Goal: Task Accomplishment & Management: Use online tool/utility

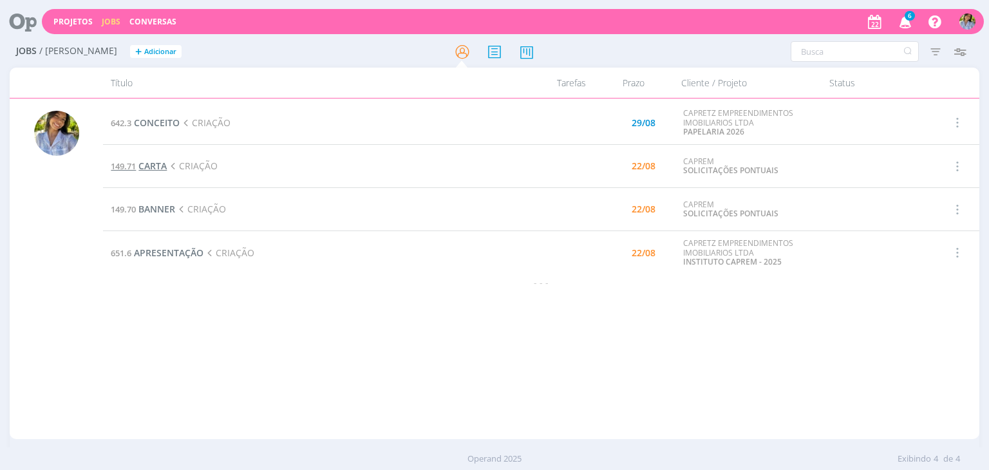
click at [149, 167] on span "CARTA" at bounding box center [152, 166] width 28 height 12
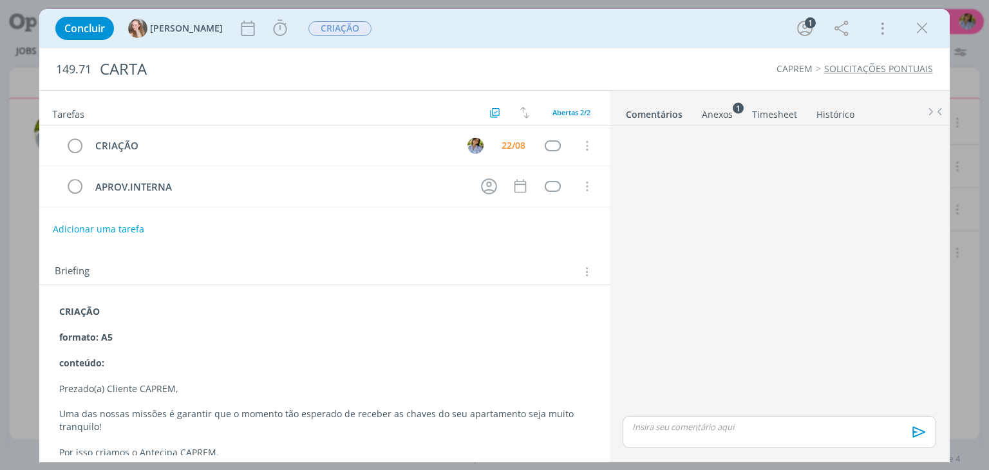
click at [708, 114] on div "Anexos 1" at bounding box center [717, 114] width 31 height 13
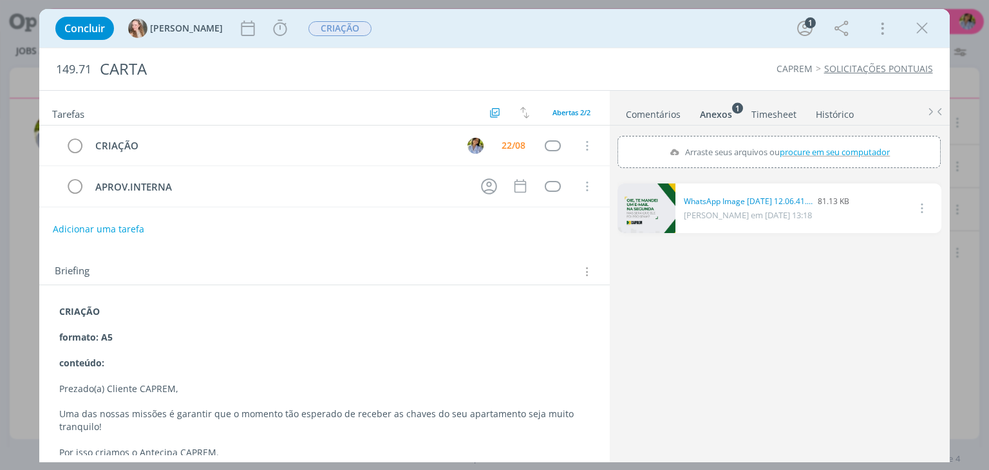
click at [655, 223] on link "dialog" at bounding box center [647, 209] width 58 height 50
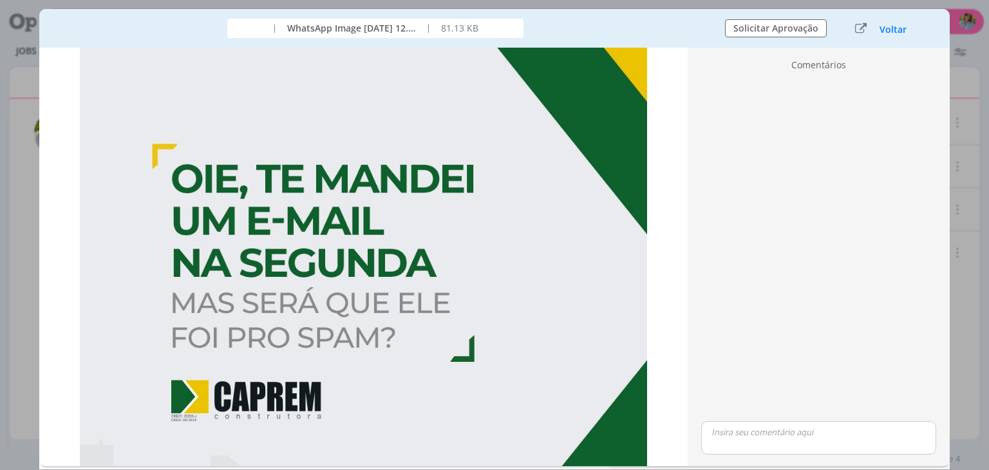
scroll to position [4, 0]
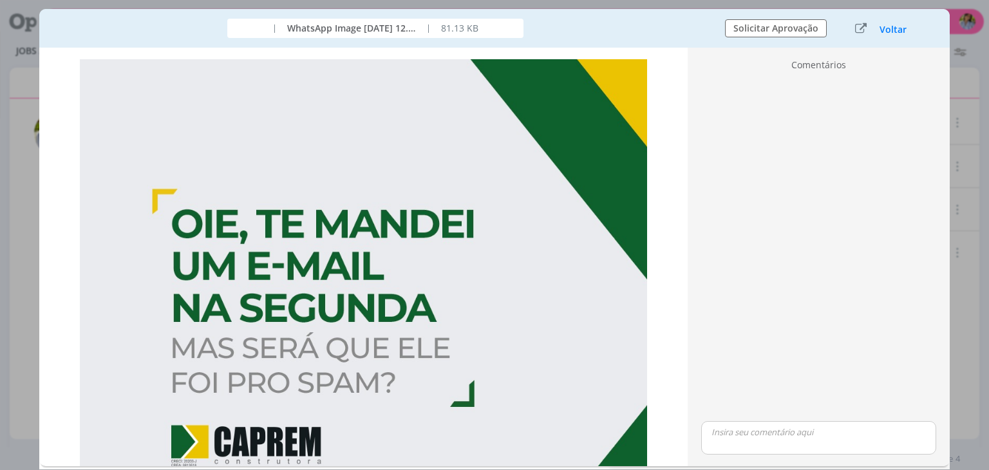
click at [887, 24] on button "Voltar" at bounding box center [893, 29] width 28 height 10
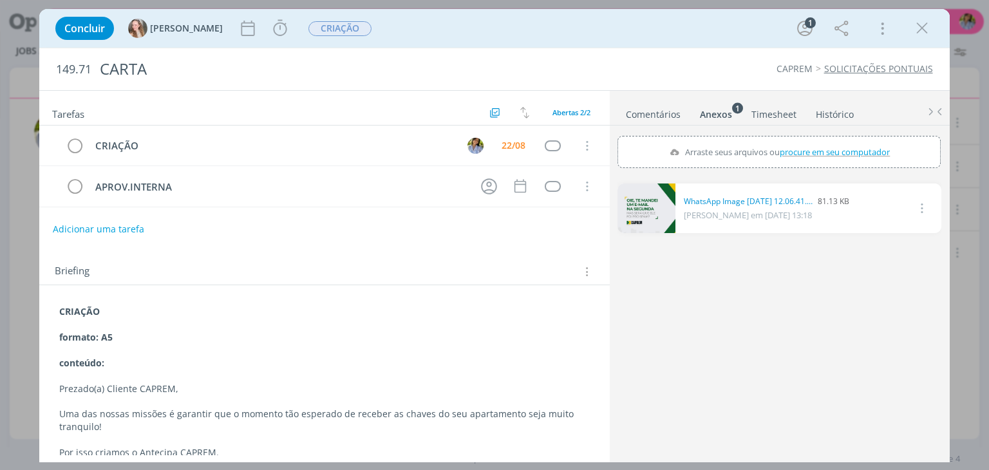
click at [659, 214] on link "dialog" at bounding box center [647, 209] width 58 height 50
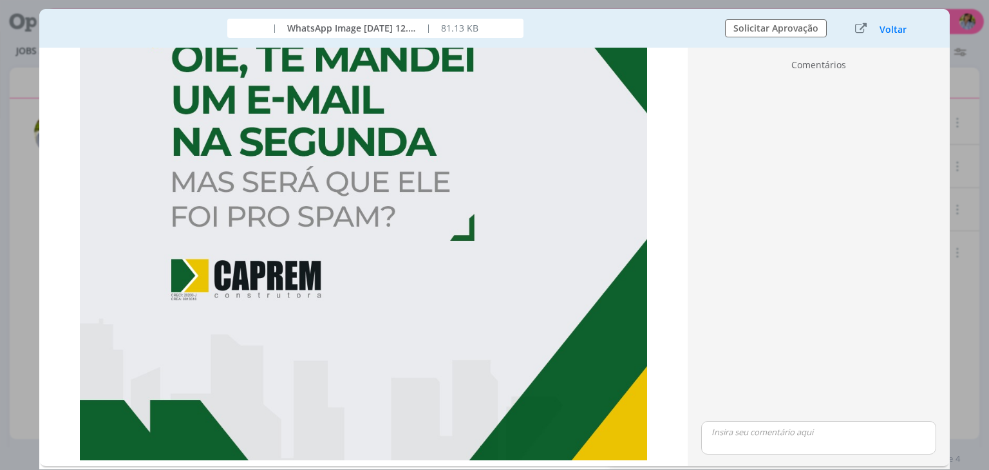
scroll to position [169, 0]
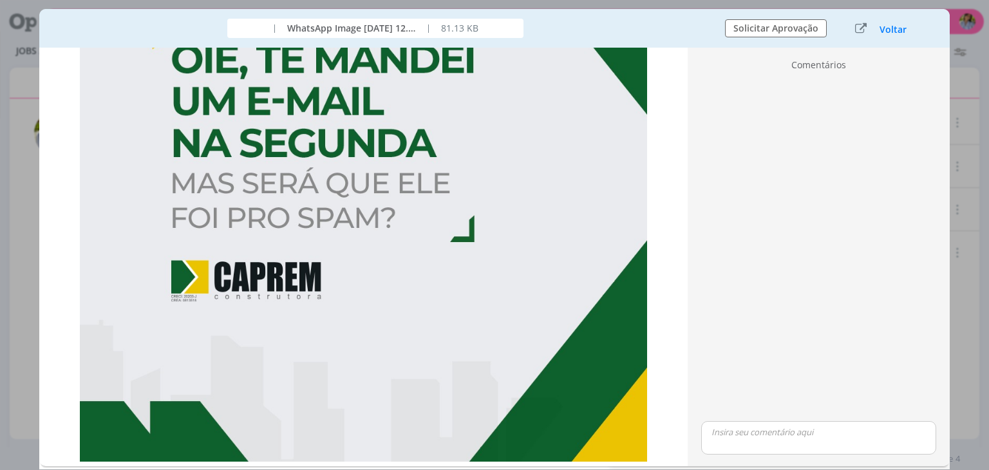
click at [902, 26] on button "Voltar" at bounding box center [893, 29] width 28 height 10
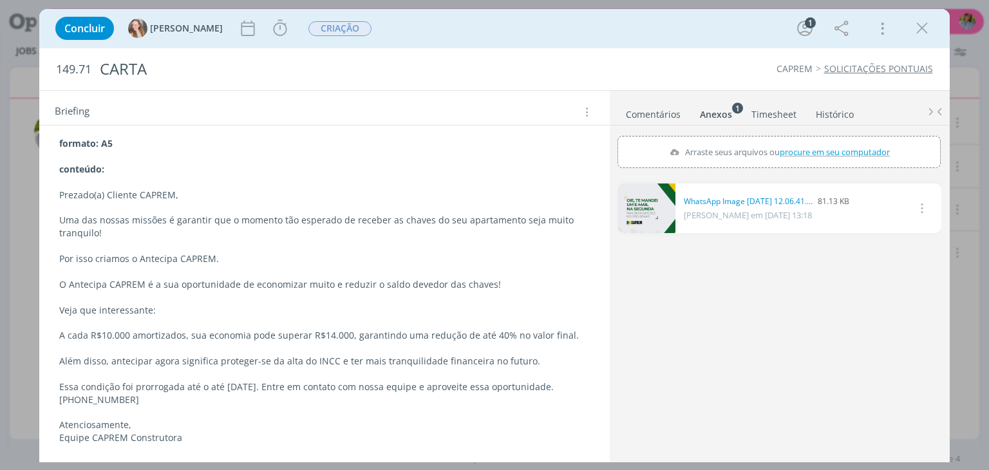
scroll to position [196, 0]
click at [274, 33] on icon "dialog" at bounding box center [281, 28] width 14 height 16
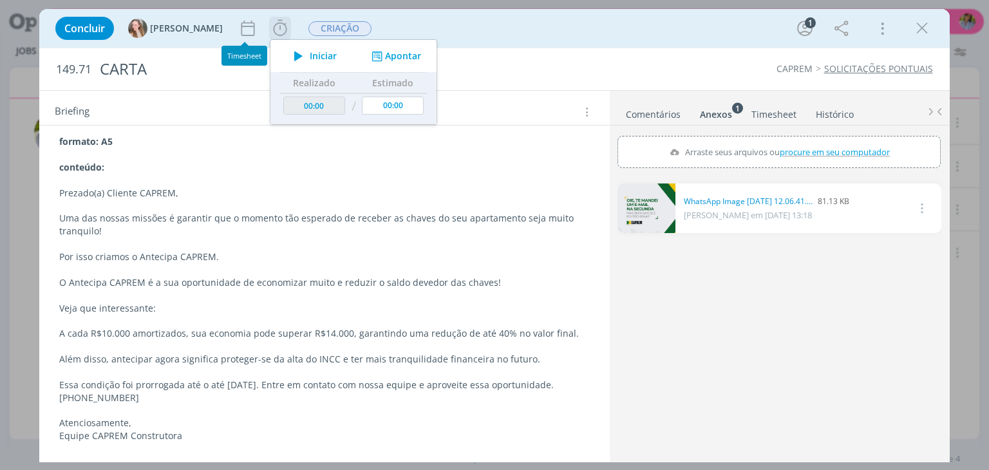
click at [310, 58] on span "Iniciar" at bounding box center [323, 56] width 27 height 9
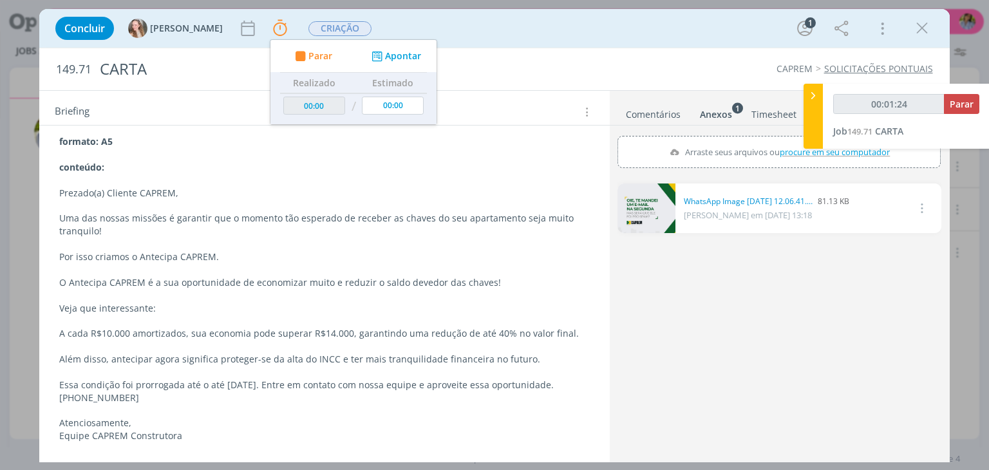
click at [654, 212] on link "dialog" at bounding box center [647, 209] width 58 height 50
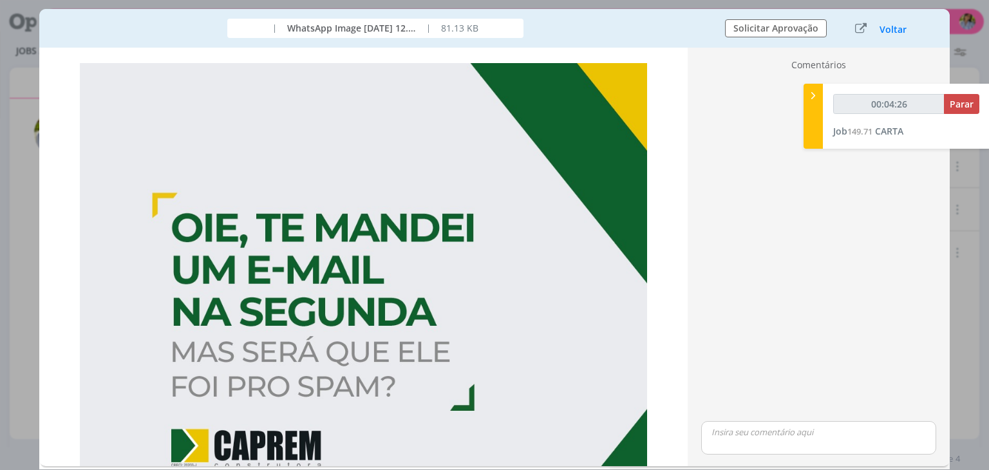
scroll to position [21, 0]
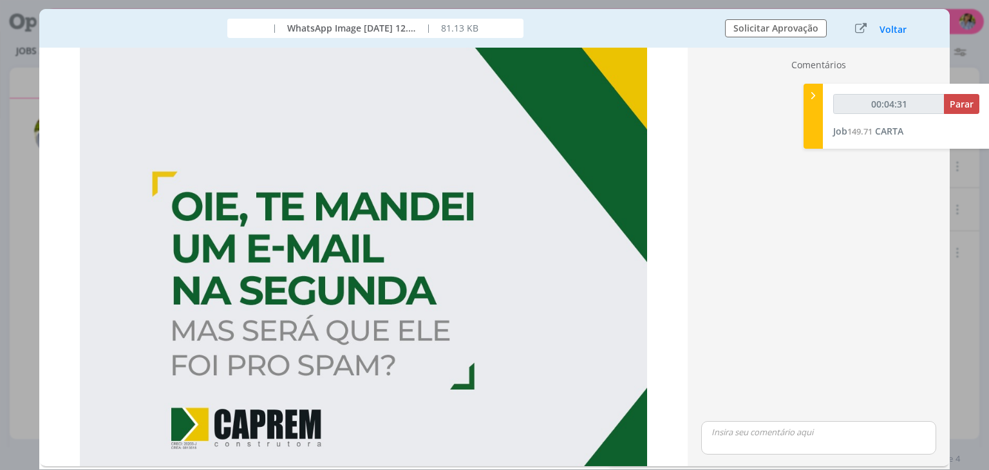
click at [688, 328] on div "Comentários 🙂 ESC Cancelar Ctrl + ENTER Enviar" at bounding box center [819, 257] width 262 height 419
click at [681, 343] on div "undefined Clique na imagem para inserir marcadores 🙂" at bounding box center [363, 257] width 649 height 419
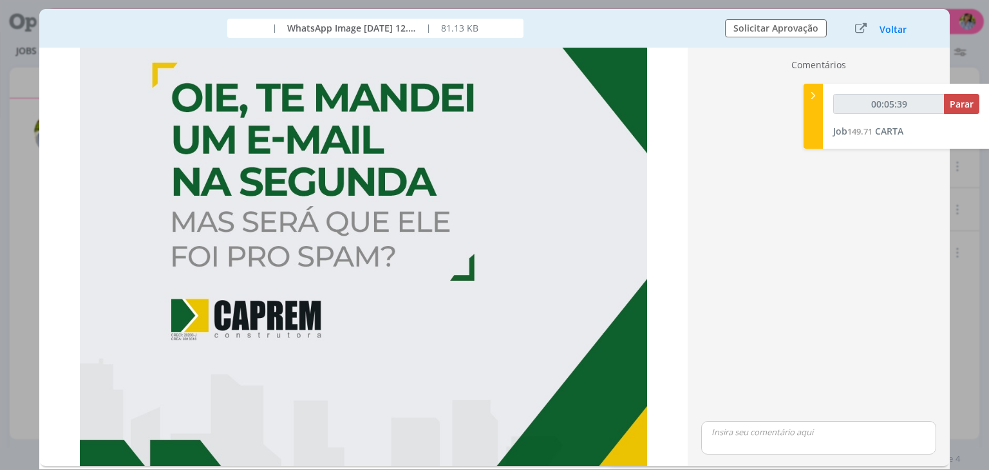
scroll to position [99, 0]
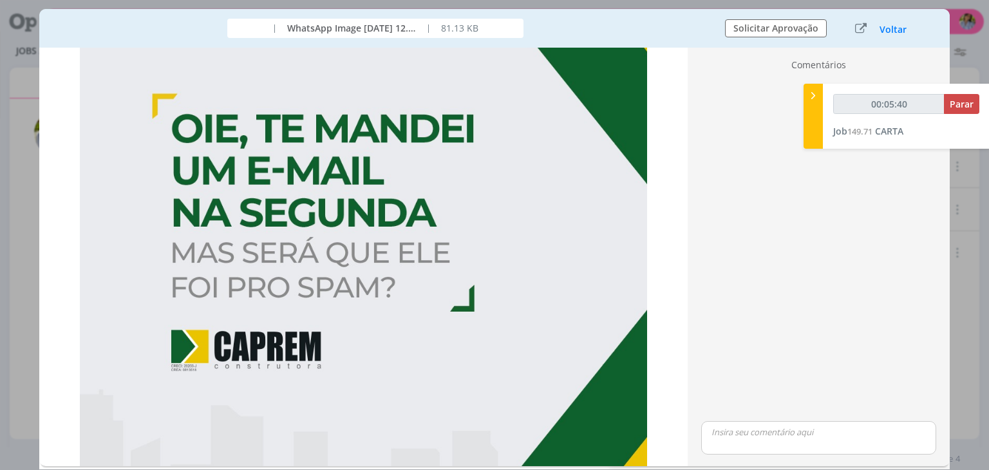
click at [890, 25] on button "Voltar" at bounding box center [893, 29] width 28 height 10
click at [884, 28] on icon "dialog" at bounding box center [882, 28] width 18 height 21
click at [761, 335] on div "0 WhatsApp Image [DATE] 12.06.41.jpeg 81.13 KB [PERSON_NAME] em [DATE] 13:18 Ex…" at bounding box center [779, 322] width 323 height 289
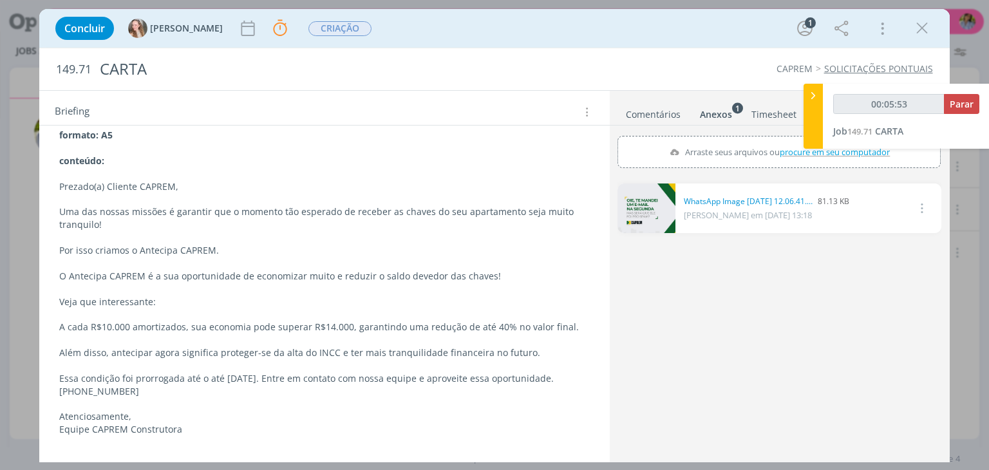
scroll to position [204, 0]
drag, startPoint x: 657, startPoint y: 209, endPoint x: 640, endPoint y: 209, distance: 16.8
click at [640, 209] on link "dialog" at bounding box center [647, 209] width 58 height 50
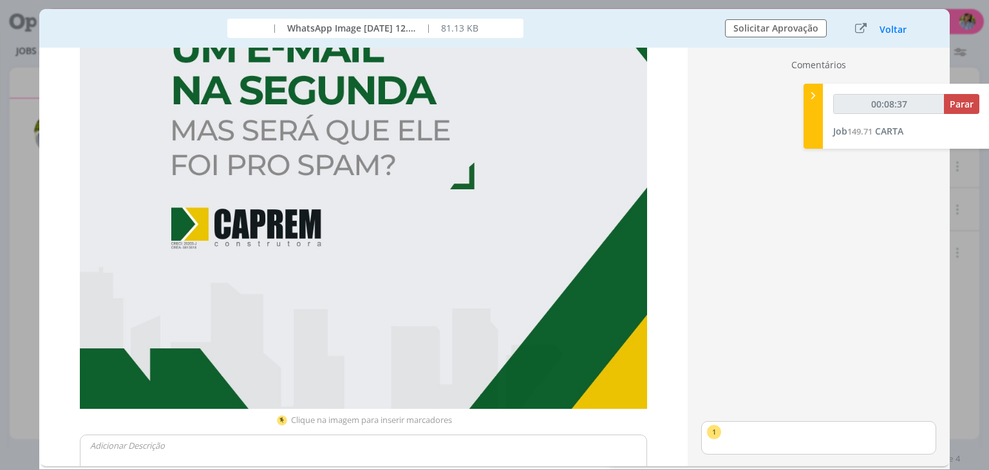
scroll to position [231, 0]
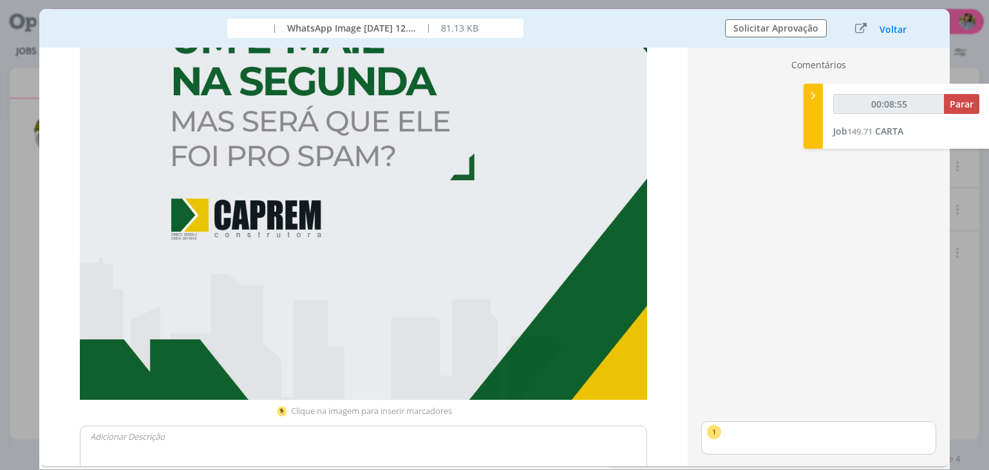
drag, startPoint x: 881, startPoint y: 24, endPoint x: 887, endPoint y: 28, distance: 7.0
click at [881, 24] on button "Voltar" at bounding box center [893, 29] width 28 height 10
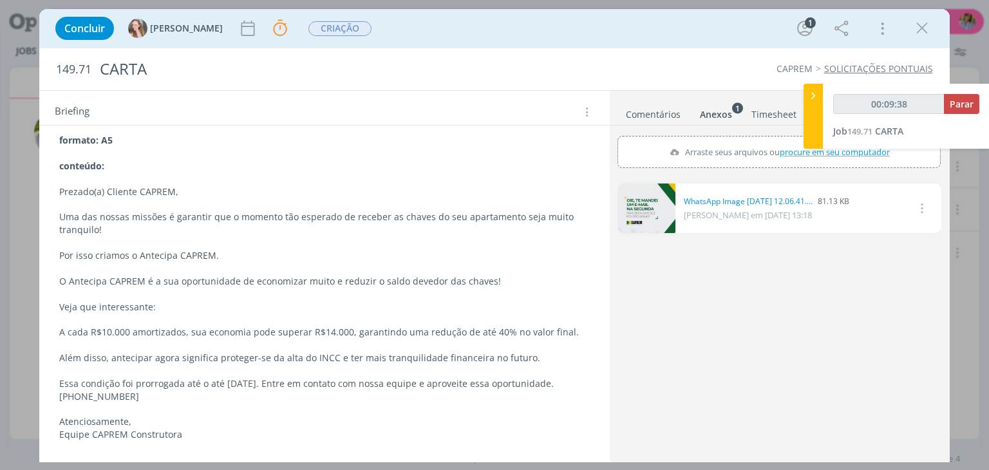
click at [254, 176] on p "dialog" at bounding box center [324, 179] width 530 height 13
drag, startPoint x: 59, startPoint y: 188, endPoint x: 178, endPoint y: 189, distance: 119.2
click at [178, 189] on p "Prezado(a) Cliente CAPREM," at bounding box center [324, 192] width 529 height 13
copy p "Prezado(a) Cliente CAPREM,"
click at [89, 220] on p "Uma das nossas missões é garantir que o momento tão esperado de receber as chav…" at bounding box center [324, 224] width 530 height 26
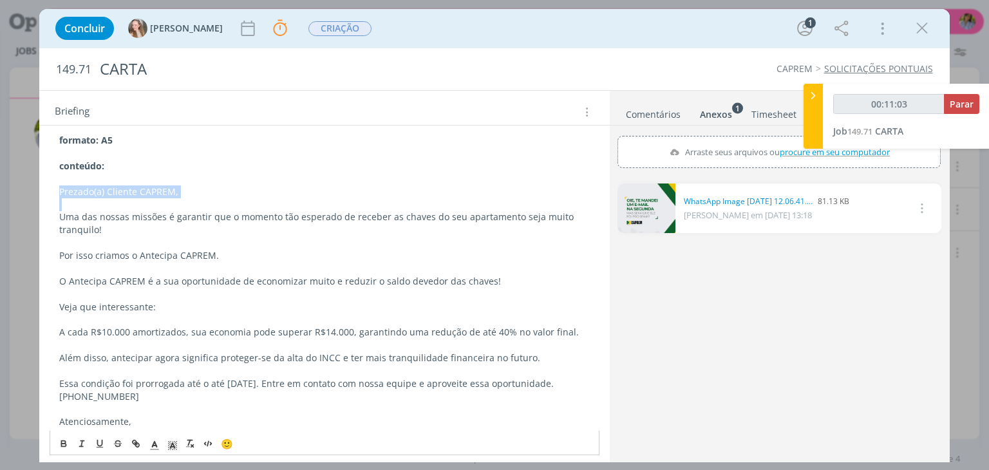
drag, startPoint x: 75, startPoint y: 184, endPoint x: 176, endPoint y: 196, distance: 102.4
click at [176, 196] on div "CRIAÇÃO formato: A5 conteúdo: Prezado(a) Cliente CAPREM, Uma das nossas missões…" at bounding box center [324, 281] width 549 height 355
copy p "Prezado(a) Cliente CAPREM,"
click at [89, 238] on p "dialog" at bounding box center [324, 242] width 530 height 13
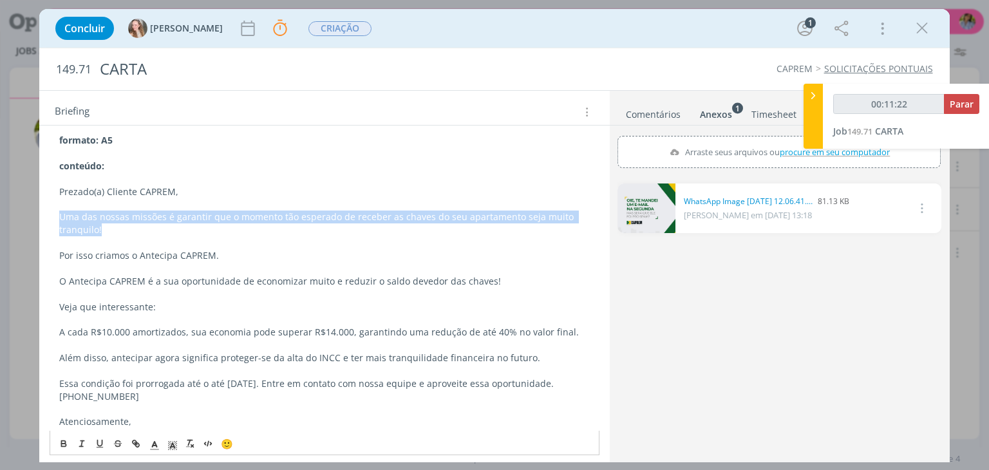
drag, startPoint x: 86, startPoint y: 220, endPoint x: 117, endPoint y: 226, distance: 30.9
click at [117, 226] on p "Uma das nossas missões é garantir que o momento tão esperado de receber as chav…" at bounding box center [324, 224] width 530 height 26
copy p "Uma das nossas missões é garantir que o momento tão esperado de receber as chav…"
click at [161, 225] on p "Uma das nossas missões é garantir que o momento tão esperado de receber as chav…" at bounding box center [324, 224] width 530 height 26
click at [62, 212] on p "Uma das nossas missões é garantir que o momento tão esperado de receber as chav…" at bounding box center [324, 224] width 530 height 26
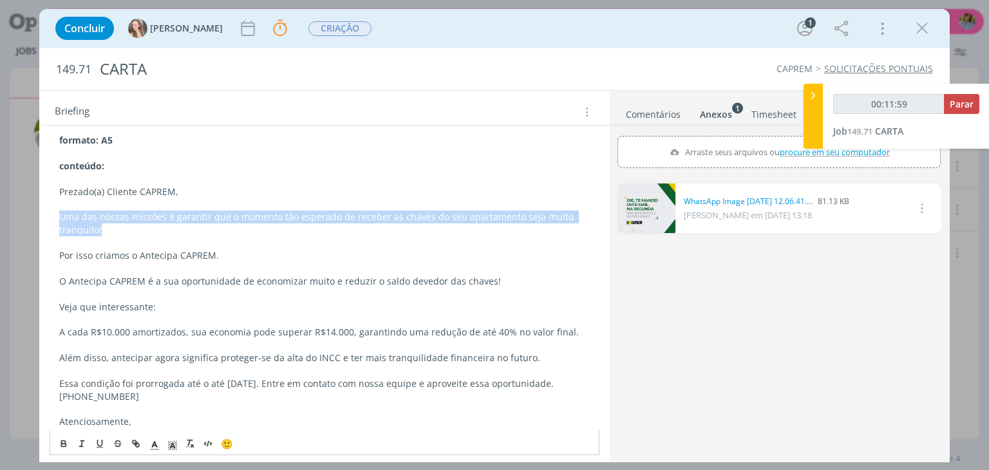
click at [59, 213] on p "Uma das nossas missões é garantir que o momento tão esperado de receber as chav…" at bounding box center [324, 224] width 530 height 26
drag, startPoint x: 59, startPoint y: 213, endPoint x: 108, endPoint y: 229, distance: 51.5
click at [108, 229] on p "Uma das nossas missões é garantir que o momento tão esperado de receber as chav…" at bounding box center [324, 224] width 530 height 26
copy p "Uma das nossas missões é garantir que o momento tão esperado de receber as chav…"
click at [165, 269] on p "dialog" at bounding box center [324, 268] width 530 height 13
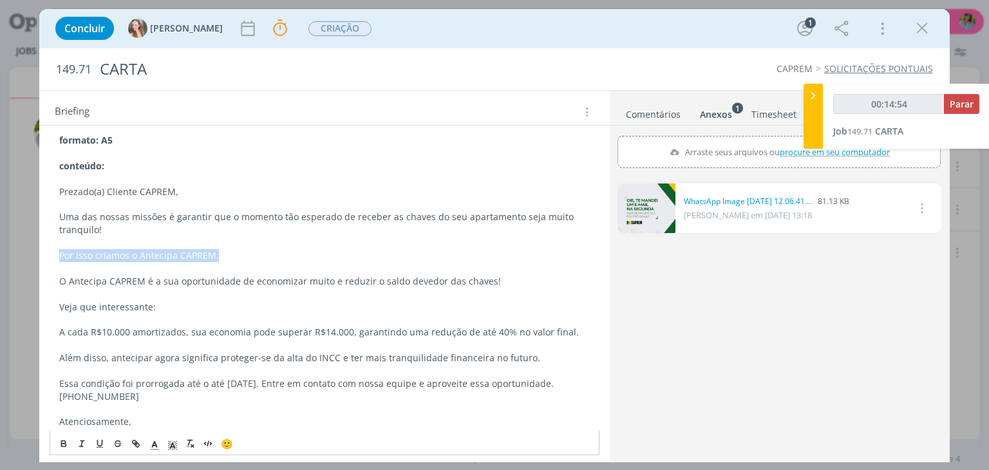
drag, startPoint x: 59, startPoint y: 251, endPoint x: 214, endPoint y: 253, distance: 154.6
click at [214, 253] on p "Por isso criamos o Antecipa CAPREM." at bounding box center [324, 255] width 530 height 13
copy p "Por isso criamos o Antecipa CAPREM."
click at [198, 266] on p "dialog" at bounding box center [324, 268] width 530 height 13
drag, startPoint x: 138, startPoint y: 253, endPoint x: 218, endPoint y: 257, distance: 80.6
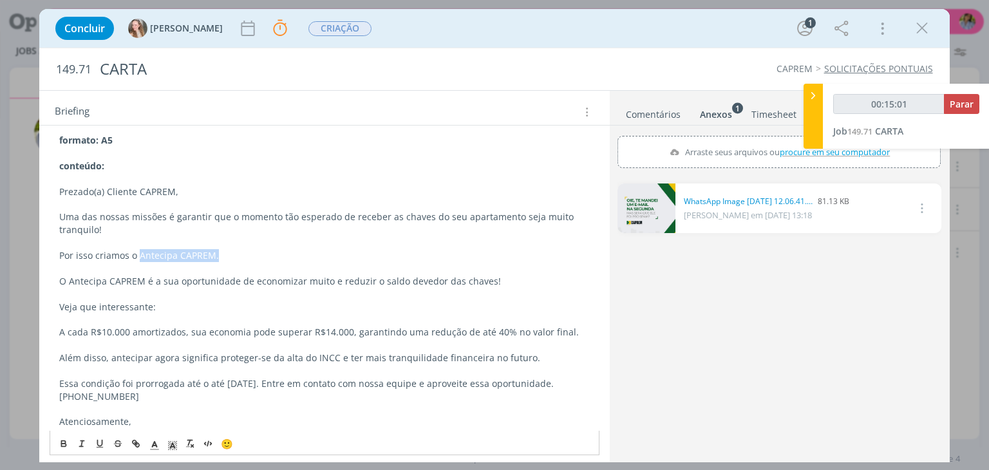
click at [218, 257] on p "Por isso criamos o Antecipa CAPREM." at bounding box center [324, 255] width 530 height 13
copy p "Antecipa CAPREM."
drag, startPoint x: 179, startPoint y: 261, endPoint x: 160, endPoint y: 258, distance: 19.6
click at [179, 262] on p "dialog" at bounding box center [324, 268] width 530 height 13
drag, startPoint x: 59, startPoint y: 251, endPoint x: 137, endPoint y: 254, distance: 78.0
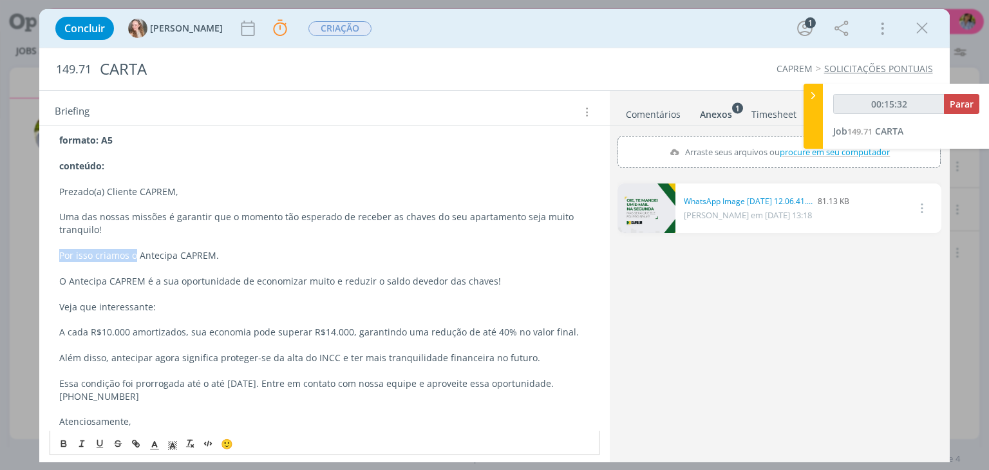
click at [137, 254] on div "CRIAÇÃO formato: A5 conteúdo: Prezado(a) Cliente CAPREM, Uma das nossas missões…" at bounding box center [324, 281] width 549 height 355
copy p "Por isso criamos o"
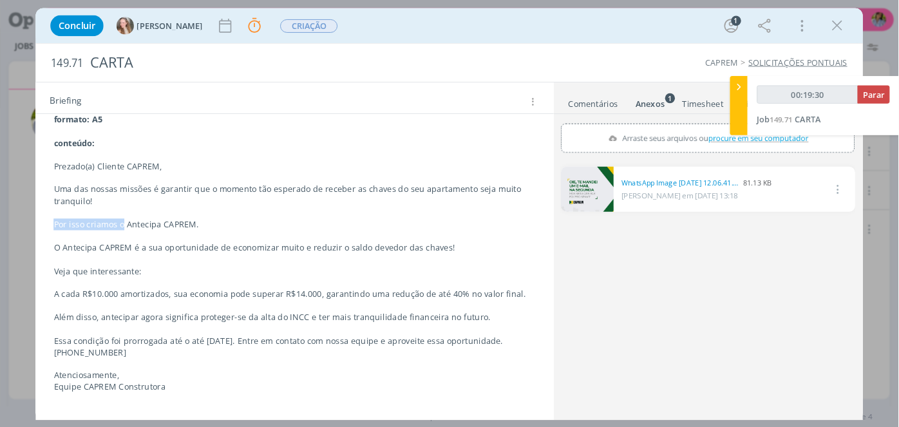
scroll to position [204, 0]
click at [103, 284] on p "dialog" at bounding box center [324, 287] width 530 height 13
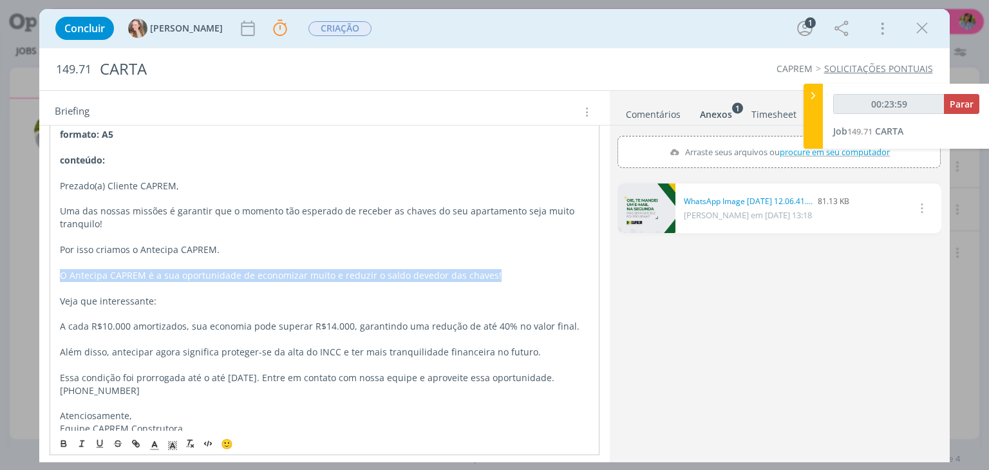
drag, startPoint x: 59, startPoint y: 272, endPoint x: 499, endPoint y: 269, distance: 439.9
click at [498, 269] on div "CRIAÇÃO formato: A5 conteúdo: Prezado(a) Cliente CAPREM, Uma das nossas missões…" at bounding box center [324, 275] width 549 height 356
copy p "O Antecipa CAPREM é a sua oportunidade de economizar muito e reduzir o saldo de…"
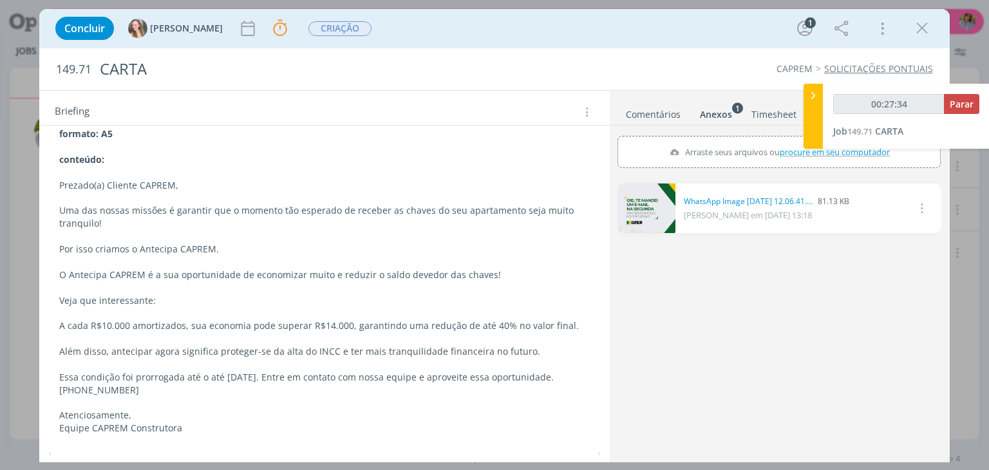
click at [141, 295] on p "Veja que interessante:" at bounding box center [324, 300] width 530 height 13
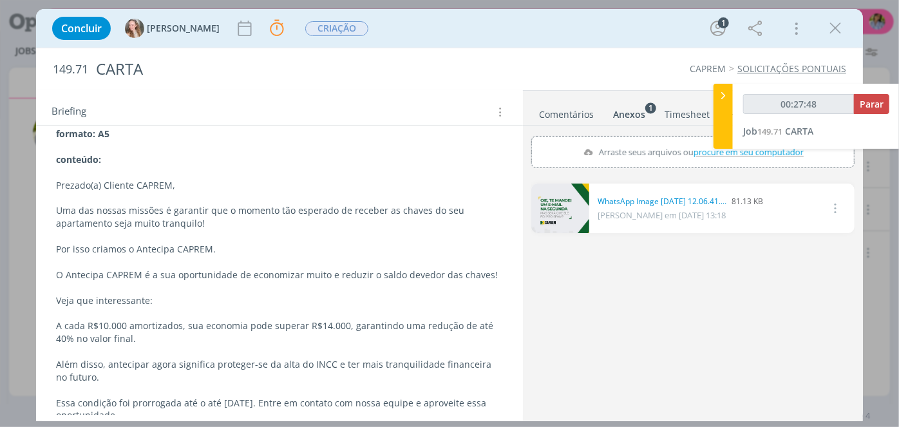
scroll to position [204, 0]
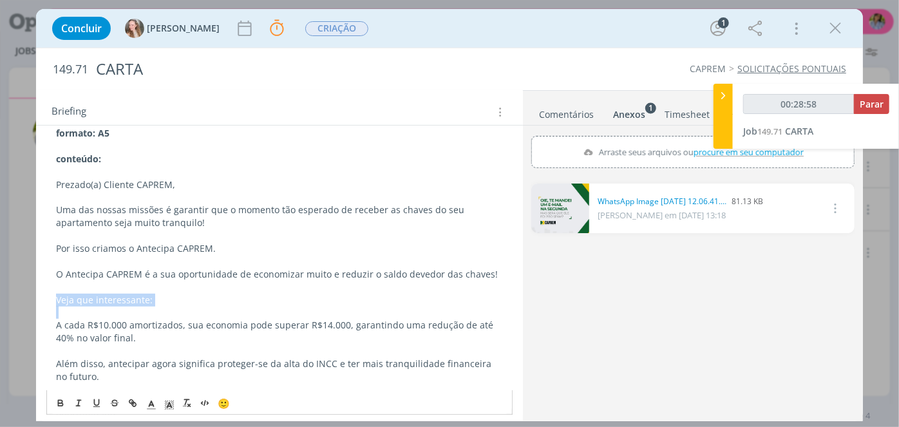
drag, startPoint x: 57, startPoint y: 299, endPoint x: 186, endPoint y: 303, distance: 129.5
click at [187, 303] on div "CRIAÇÃO formato: A5 conteúdo: Prezado(a) Cliente CAPREM, Uma das nossas missões…" at bounding box center [279, 293] width 466 height 393
copy p "Veja que interessante:"
click at [216, 299] on p "Veja que interessante:" at bounding box center [279, 300] width 447 height 13
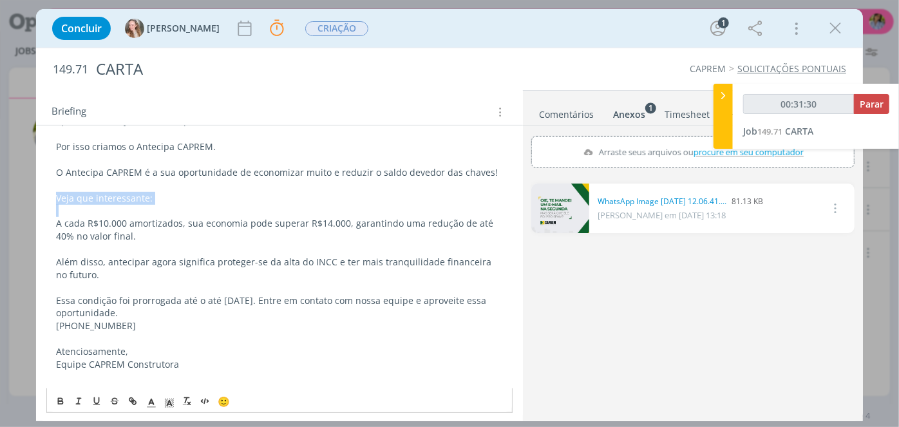
scroll to position [281, 0]
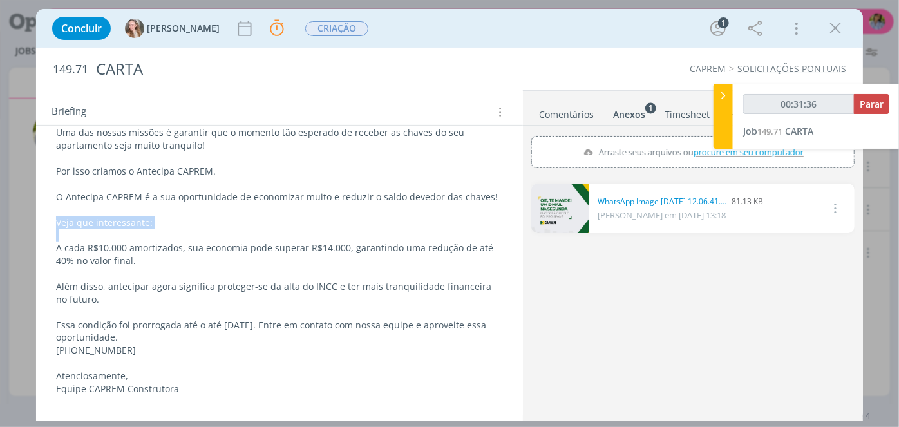
click at [152, 229] on p "dialog" at bounding box center [279, 235] width 447 height 13
drag, startPoint x: 56, startPoint y: 244, endPoint x: 130, endPoint y: 334, distance: 116.2
click at [130, 334] on div "CRIAÇÃO formato: A5 conteúdo: Prezado(a) Cliente CAPREM, Uma das nossas missões…" at bounding box center [279, 216] width 466 height 394
copy div "A cada R$10.000 amortizados, sua economia pode superar R$14.000, garantindo uma…"
click at [171, 377] on p "Atenciosamente," at bounding box center [279, 376] width 447 height 13
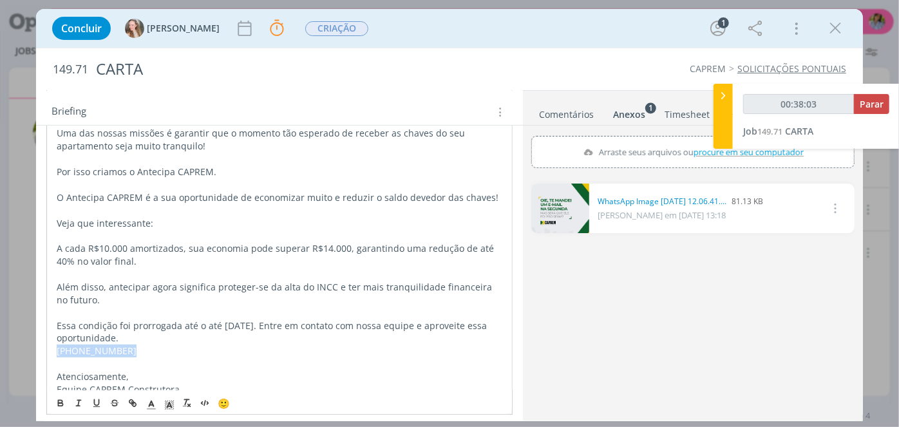
drag, startPoint x: 57, startPoint y: 347, endPoint x: 127, endPoint y: 354, distance: 70.5
click at [128, 353] on p "[PHONE_NUMBER]" at bounding box center [280, 351] width 446 height 13
drag, startPoint x: 89, startPoint y: 379, endPoint x: 163, endPoint y: 390, distance: 74.9
click at [164, 389] on div "CRIAÇÃO formato: A5 conteúdo: Prezado(a) Cliente CAPREM, Uma das nossas missões…" at bounding box center [279, 215] width 466 height 393
click at [151, 370] on p "Atenciosamente," at bounding box center [279, 376] width 447 height 13
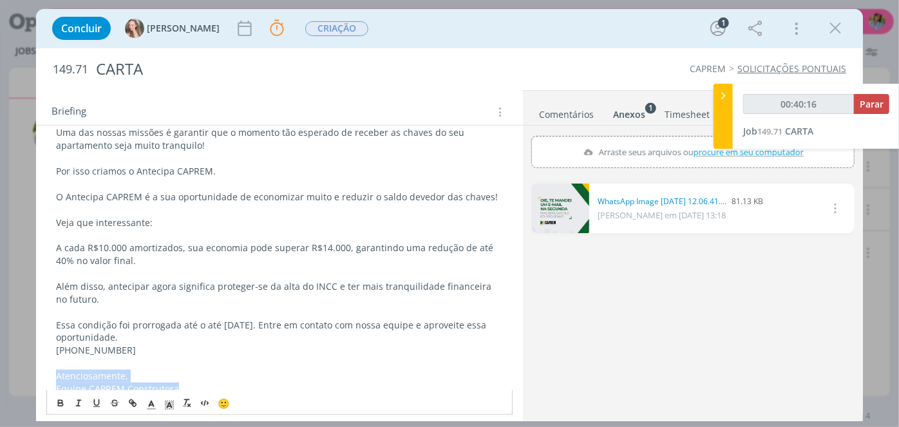
drag, startPoint x: 52, startPoint y: 372, endPoint x: 185, endPoint y: 385, distance: 134.6
click at [185, 385] on div "CRIAÇÃO formato: A5 conteúdo: Prezado(a) Cliente CAPREM, Uma das nossas missões…" at bounding box center [279, 215] width 466 height 393
click at [560, 206] on link "dialog" at bounding box center [560, 209] width 58 height 50
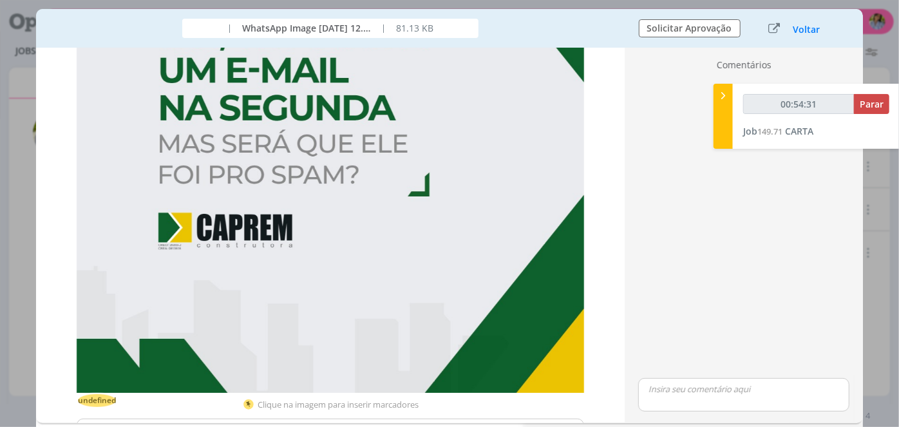
scroll to position [182, 0]
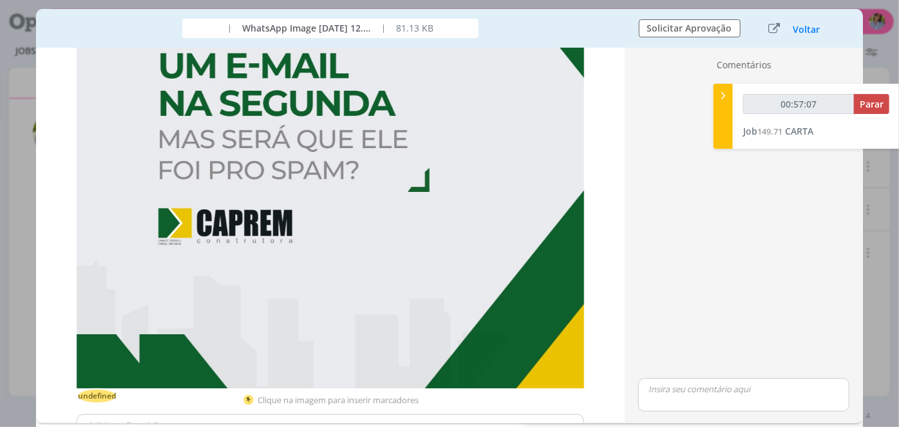
type input "00:57:08"
click at [866, 102] on span "Parar" at bounding box center [872, 104] width 24 height 12
click at [807, 30] on button "Voltar" at bounding box center [807, 29] width 28 height 10
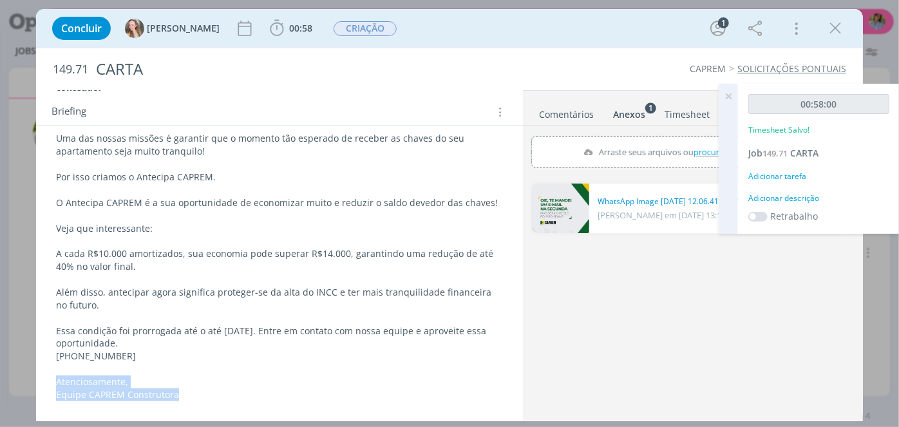
click at [842, 28] on icon "dialog" at bounding box center [835, 28] width 19 height 19
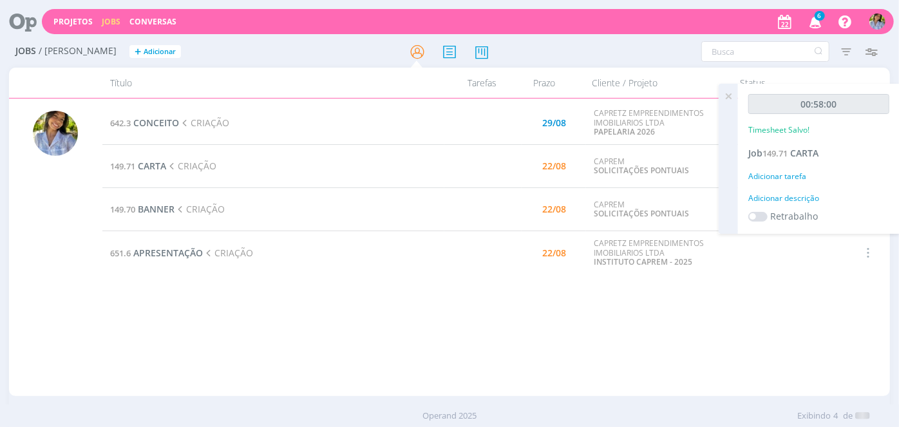
click at [723, 98] on div at bounding box center [449, 213] width 899 height 427
click at [732, 97] on icon at bounding box center [728, 96] width 23 height 25
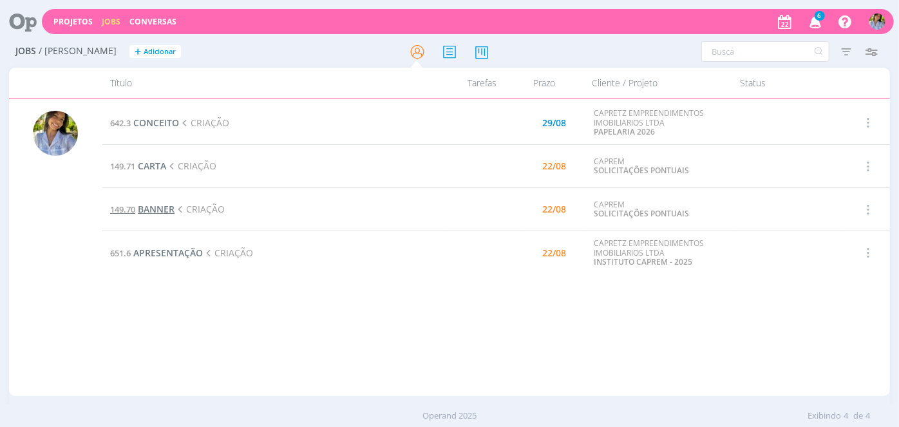
click at [156, 215] on td "149.70 BANNER CRIAÇÃO" at bounding box center [273, 209] width 343 height 43
click at [160, 213] on span "BANNER" at bounding box center [156, 209] width 37 height 12
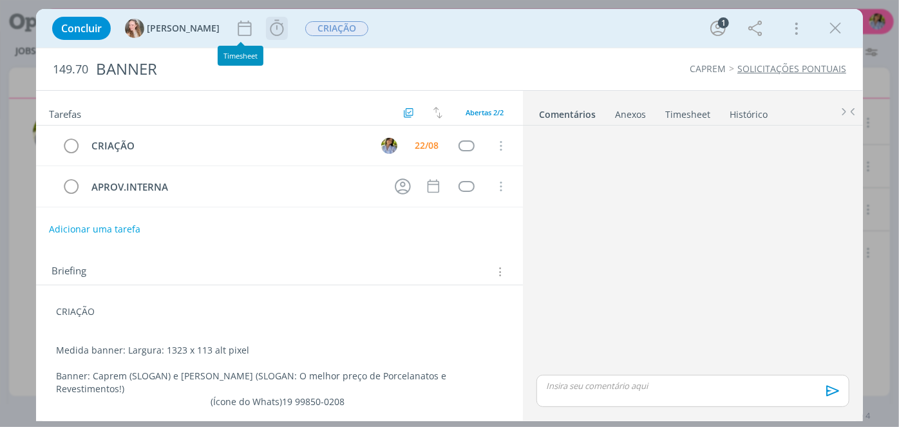
click at [267, 36] on icon "dialog" at bounding box center [276, 28] width 19 height 19
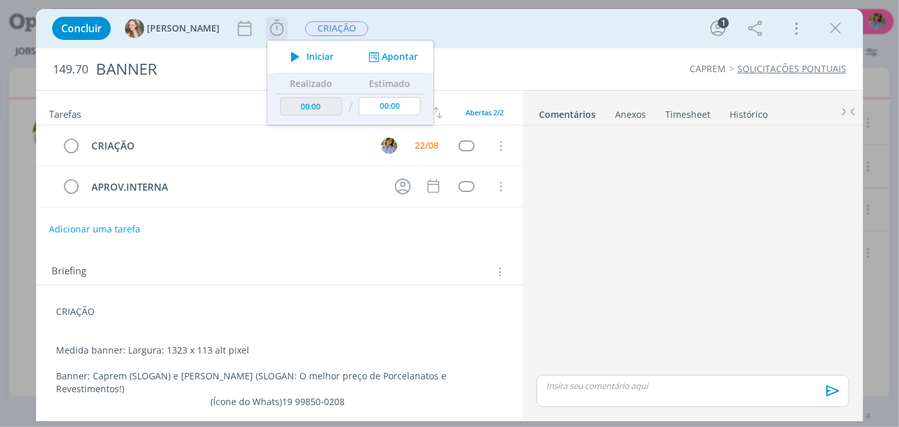
click at [307, 57] on span "Iniciar" at bounding box center [320, 56] width 27 height 9
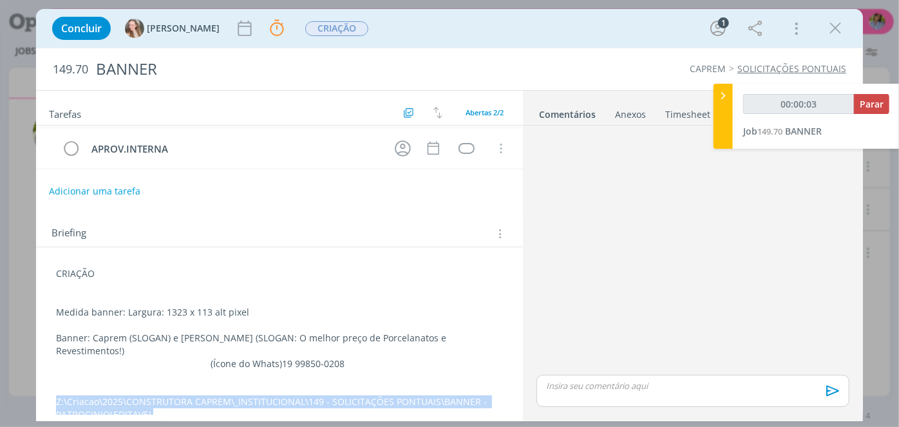
drag, startPoint x: 52, startPoint y: 384, endPoint x: 164, endPoint y: 402, distance: 113.5
click at [163, 402] on div "CRIAÇÃO Medida banner: Largura: 1323 x 113 alt pixel Banner: Caprem (SLOGAN) e …" at bounding box center [279, 344] width 466 height 163
drag, startPoint x: 826, startPoint y: 28, endPoint x: 833, endPoint y: 24, distance: 8.6
click at [828, 28] on icon "dialog" at bounding box center [835, 28] width 19 height 19
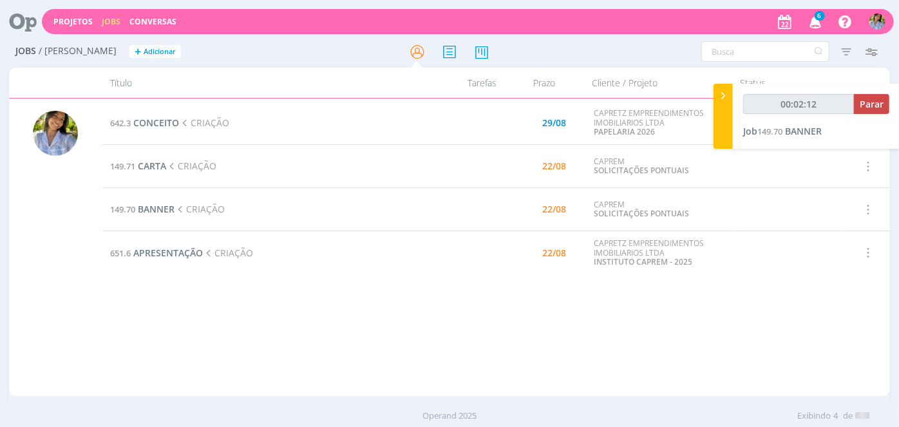
click at [831, 24] on div at bounding box center [449, 213] width 899 height 427
type input "00:02:13"
click at [874, 102] on span "Parar" at bounding box center [872, 104] width 24 height 12
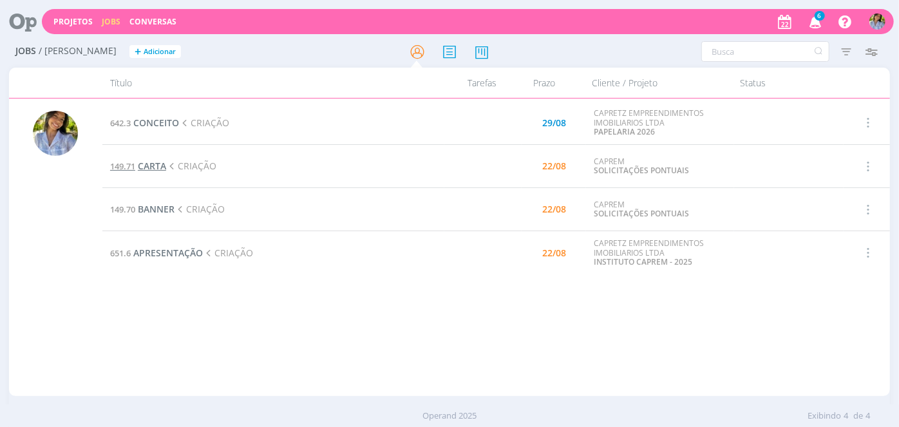
click at [162, 168] on span "CARTA" at bounding box center [152, 166] width 28 height 12
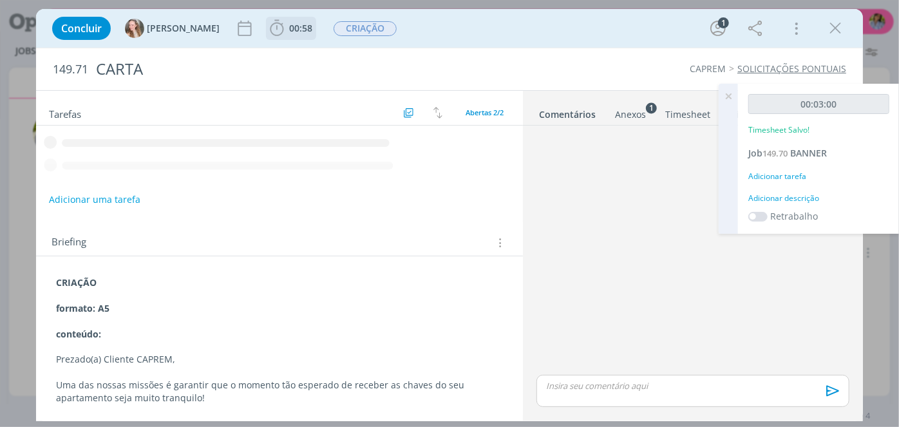
drag, startPoint x: 256, startPoint y: 28, endPoint x: 268, endPoint y: 29, distance: 12.3
click at [289, 27] on span "00:58" at bounding box center [300, 28] width 23 height 12
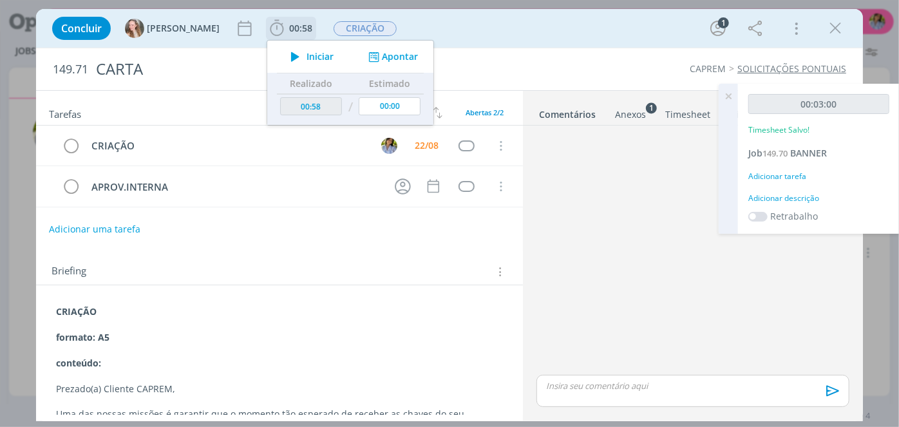
drag, startPoint x: 287, startPoint y: 54, endPoint x: 508, endPoint y: 180, distance: 254.4
click at [307, 55] on span "Iniciar" at bounding box center [320, 56] width 27 height 9
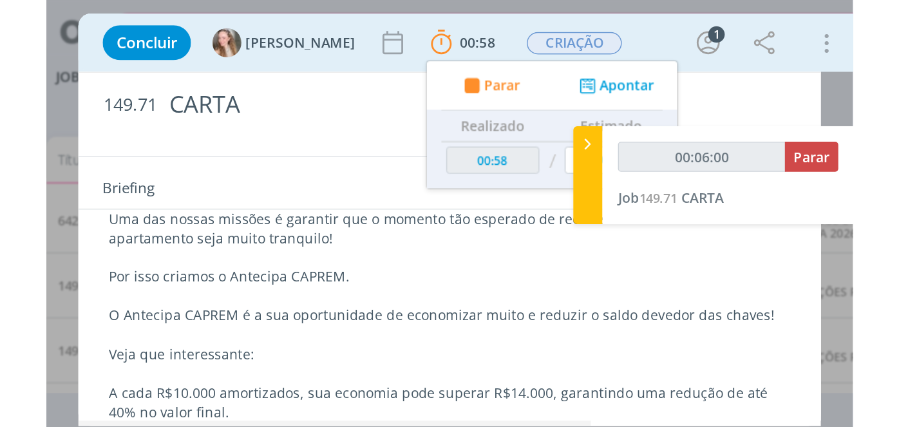
scroll to position [113, 0]
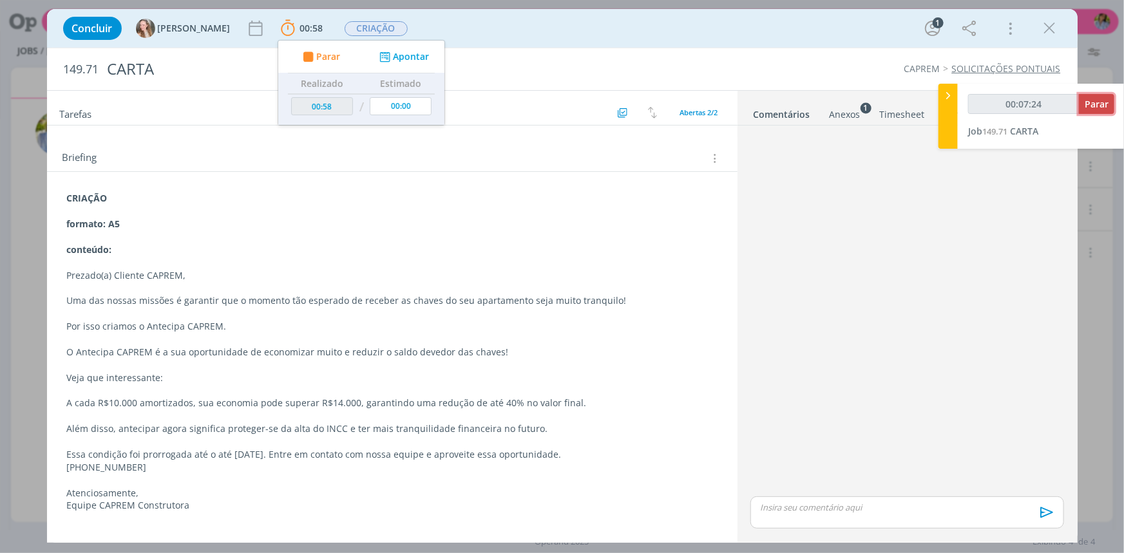
click at [989, 110] on button "Parar" at bounding box center [1096, 104] width 35 height 20
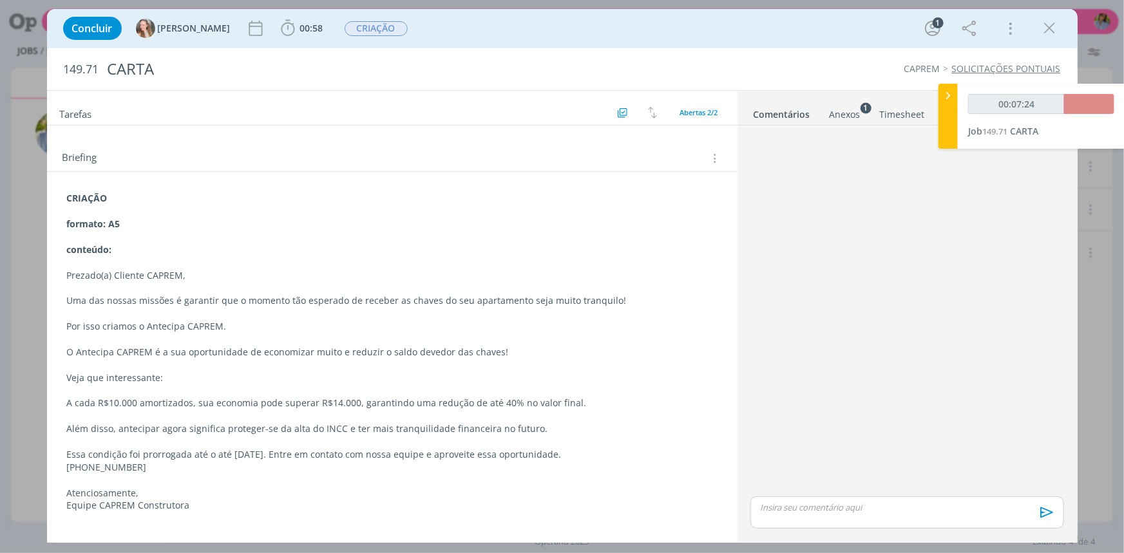
type input "00:08:00"
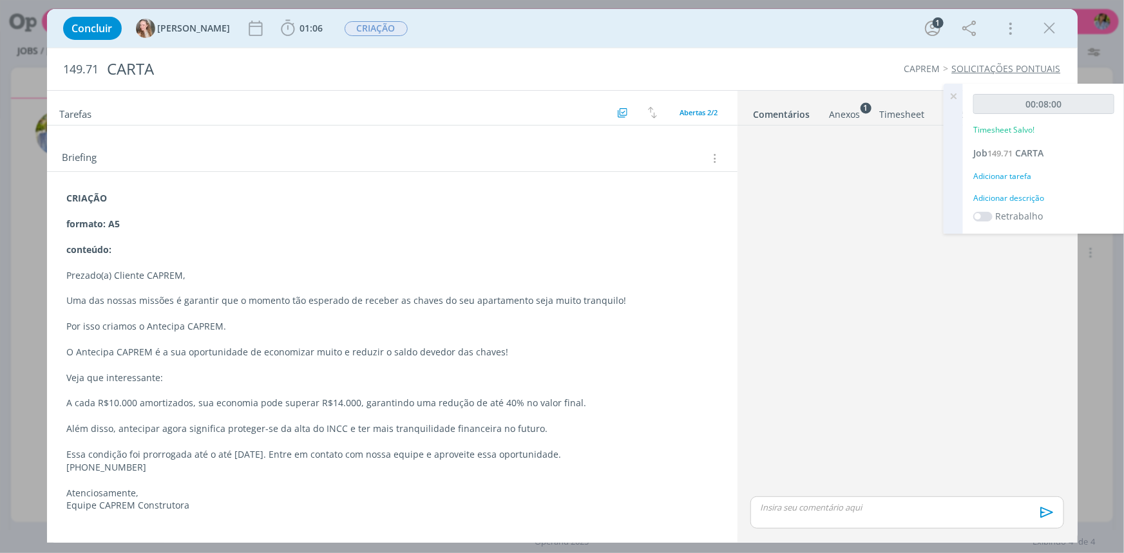
click at [811, 470] on p "dialog" at bounding box center [907, 508] width 292 height 12
click at [763, 469] on p ""Z:\Criacao\2025\CONSTRUTORA CAPREM\_INSTITUCIONAL\149 - SOLICITAÇÕES PONTUAIS\…" at bounding box center [907, 481] width 292 height 35
click at [818, 470] on p "Z:\Criacao\2025\CONSTRUTORA CAPREM\_INSTITUCIONAL\149 - SOLICITAÇÕES PONTUAIS\1…" at bounding box center [907, 481] width 292 height 35
click at [761, 468] on p "Z:\Criacao\2025\CONSTRUTORA CAPREM\_INSTITUCIONAL\149 - SOLICITAÇÕES PONTUAIS\1…" at bounding box center [907, 481] width 292 height 35
click at [810, 470] on span "[PERSON_NAME]" at bounding box center [830, 488] width 80 height 14
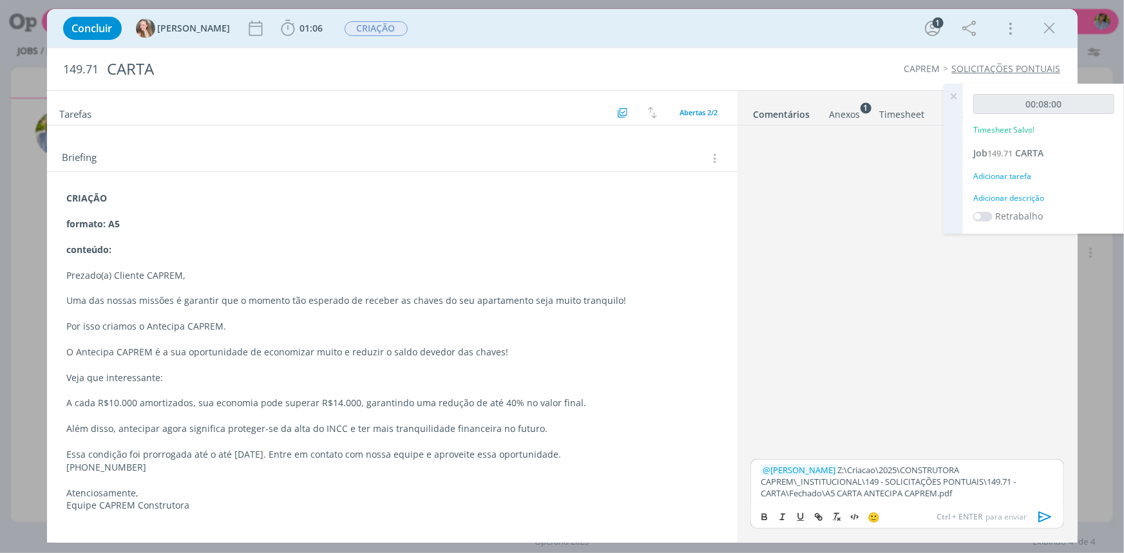
click at [989, 470] on icon "dialog" at bounding box center [1045, 517] width 19 height 19
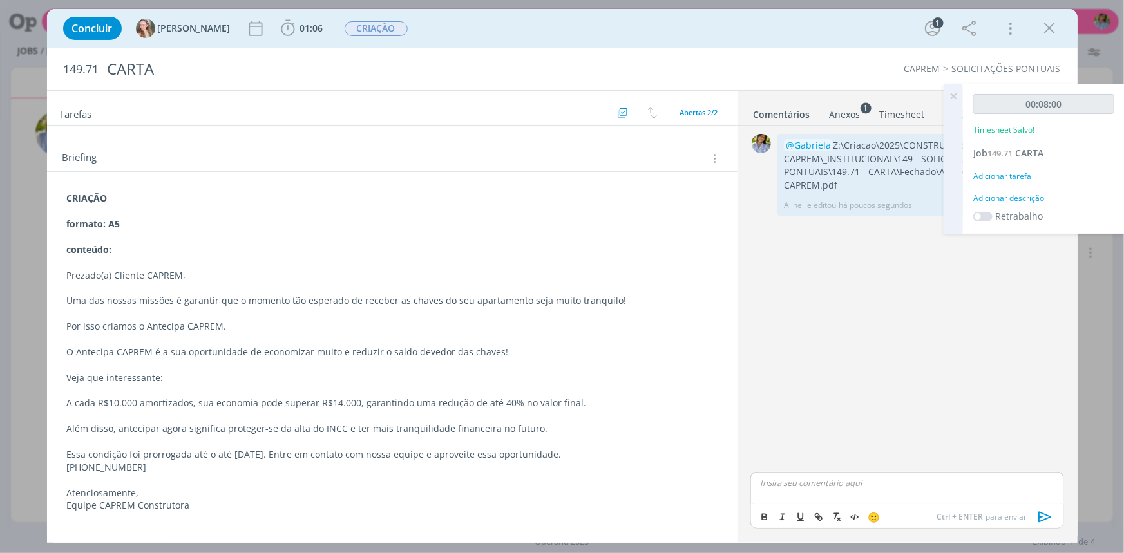
click at [954, 95] on icon at bounding box center [953, 96] width 23 height 25
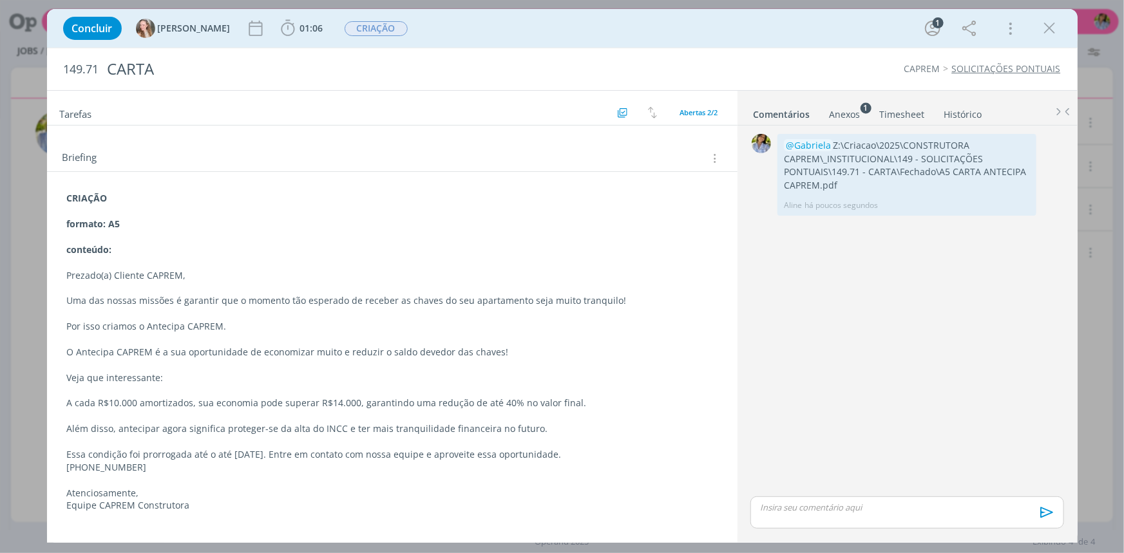
click at [989, 26] on icon "dialog" at bounding box center [1049, 28] width 19 height 19
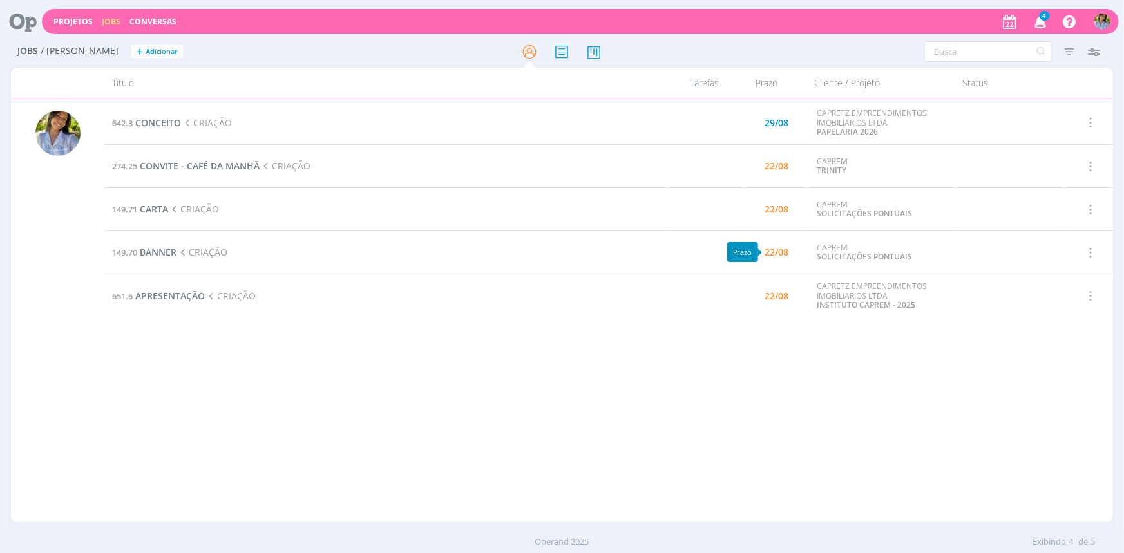
click at [757, 315] on td "22/08" at bounding box center [777, 296] width 64 height 44
click at [989, 19] on span "4" at bounding box center [1039, 24] width 25 height 11
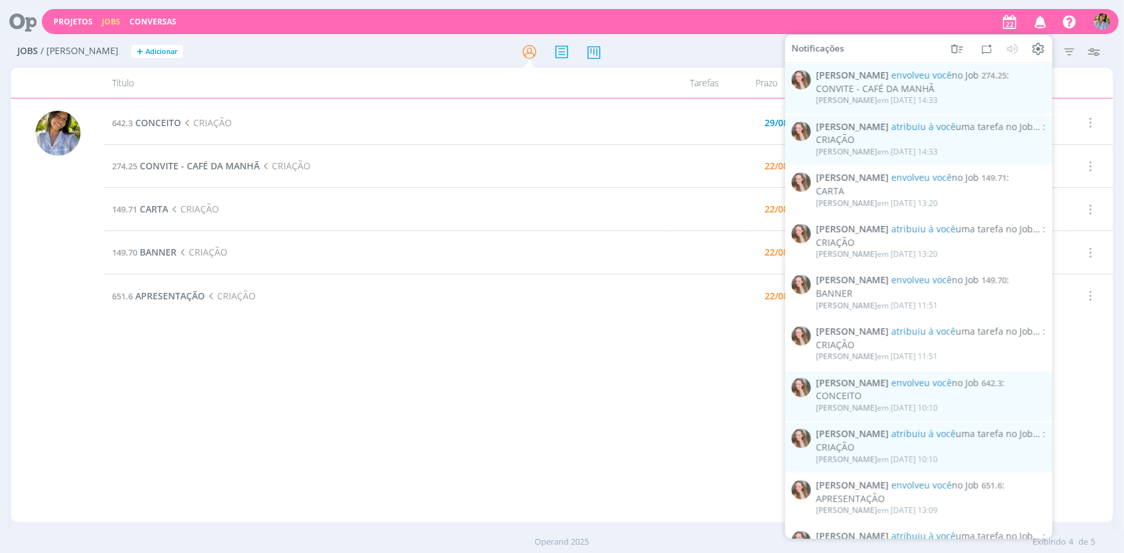
click at [989, 23] on icon "button" at bounding box center [1040, 21] width 23 height 22
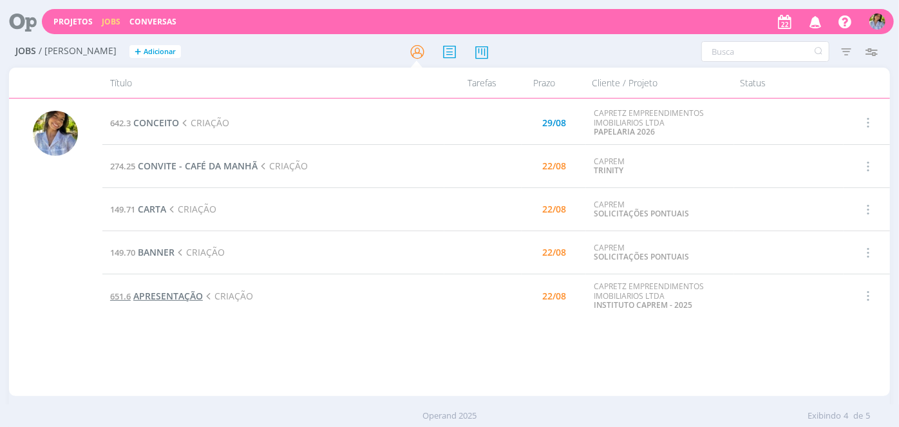
click at [169, 298] on span "APRESENTAÇÃO" at bounding box center [168, 296] width 70 height 12
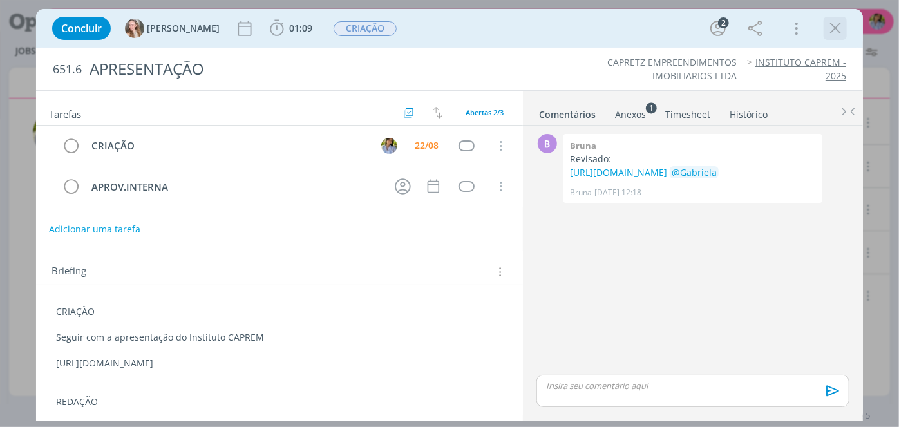
click at [838, 27] on icon "dialog" at bounding box center [835, 28] width 19 height 19
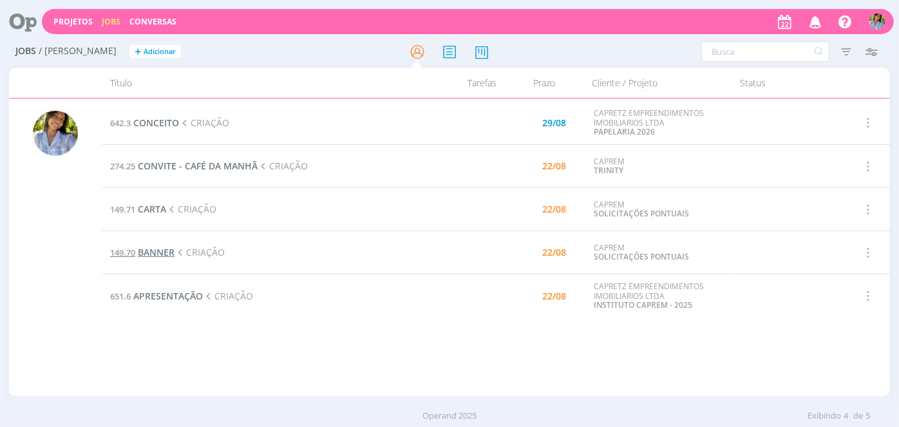
click at [160, 253] on span "BANNER" at bounding box center [156, 252] width 37 height 12
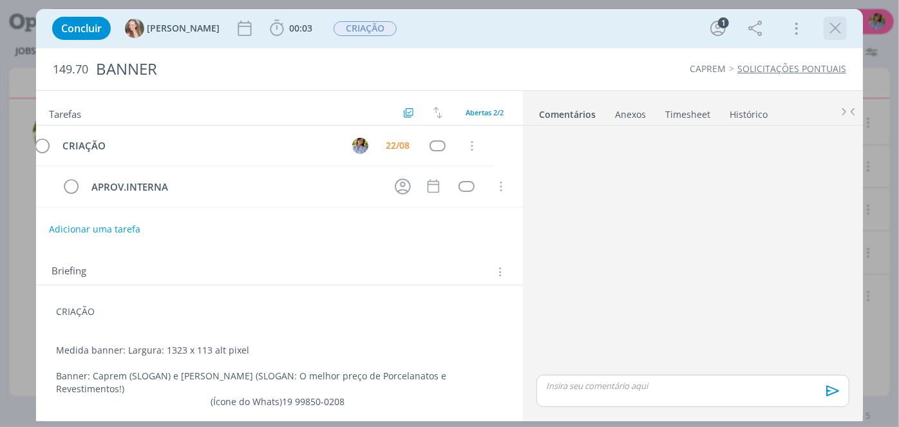
click at [831, 31] on icon "dialog" at bounding box center [835, 28] width 19 height 19
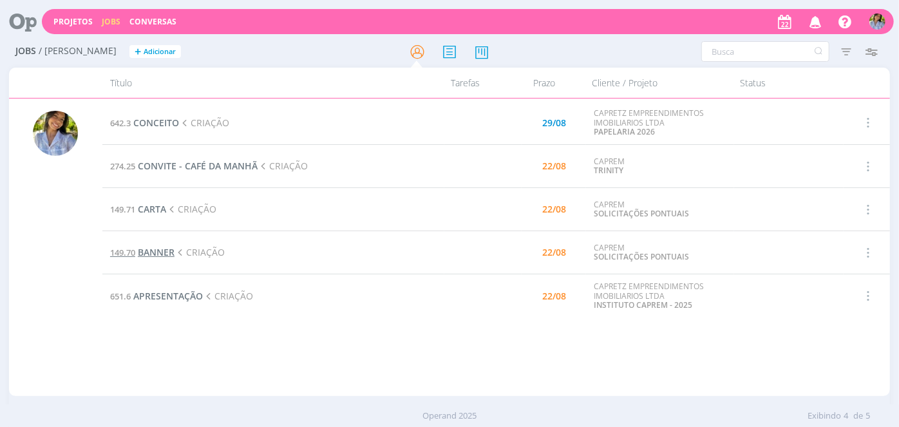
click at [162, 254] on span "BANNER" at bounding box center [156, 252] width 37 height 12
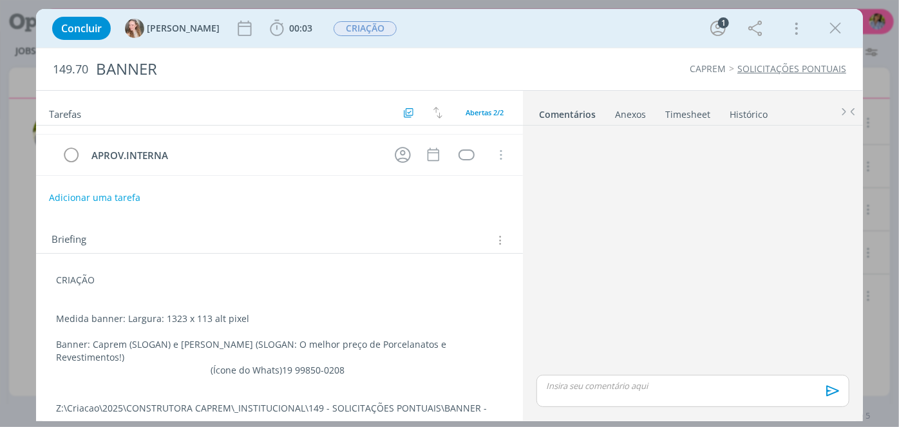
scroll to position [38, 0]
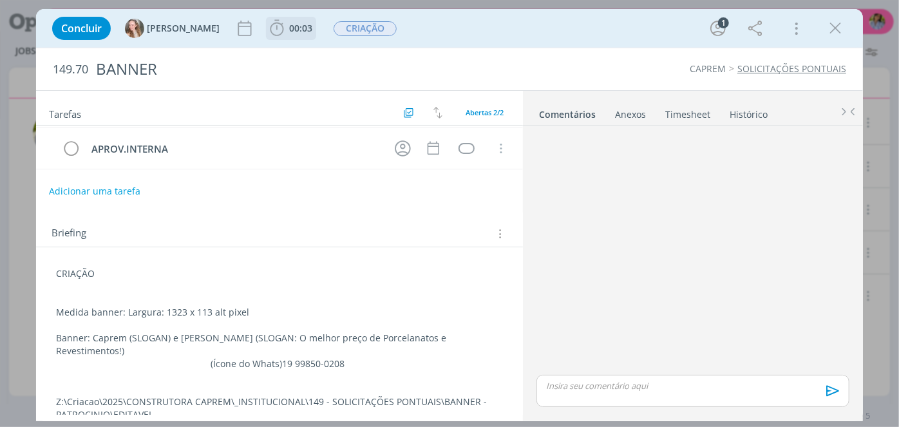
click at [289, 30] on span "00:03" at bounding box center [300, 28] width 23 height 12
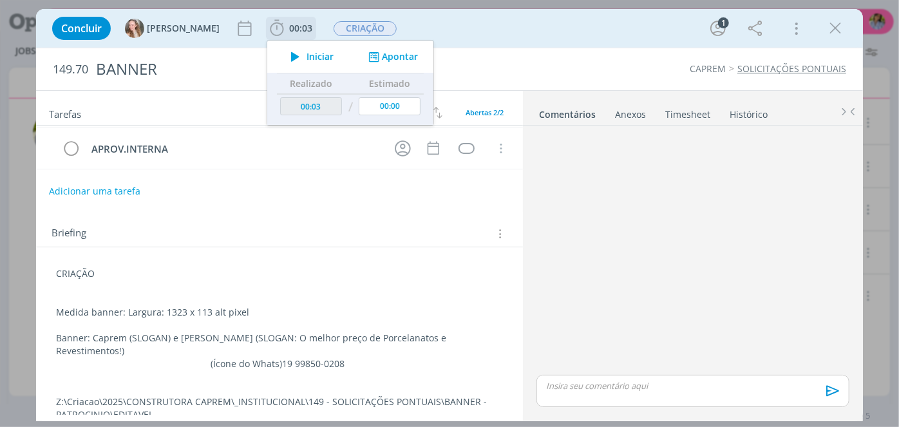
click at [307, 57] on span "Iniciar" at bounding box center [320, 56] width 27 height 9
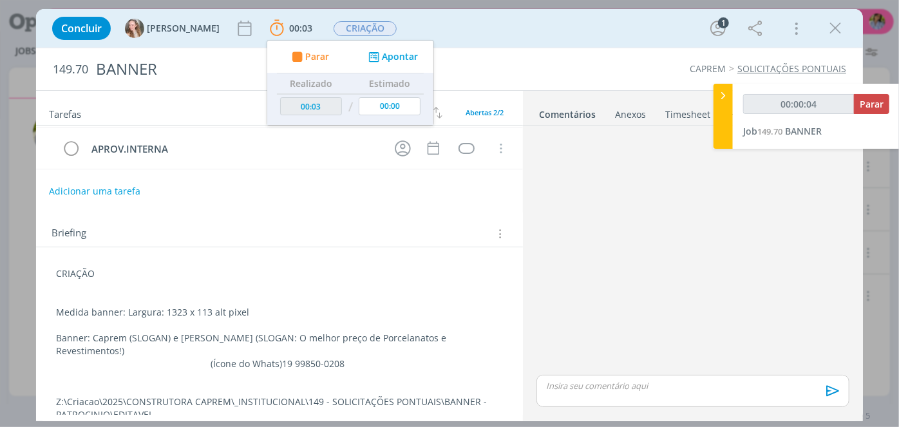
click at [837, 26] on icon "dialog" at bounding box center [835, 28] width 19 height 19
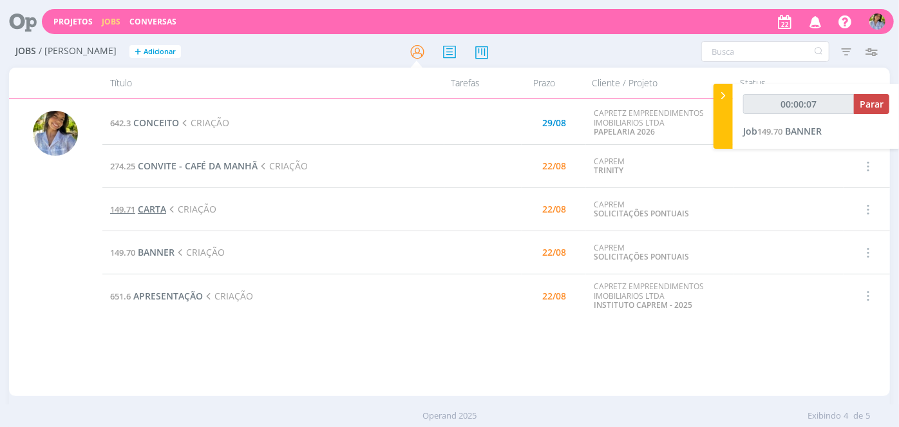
click at [158, 206] on span "CARTA" at bounding box center [152, 209] width 28 height 12
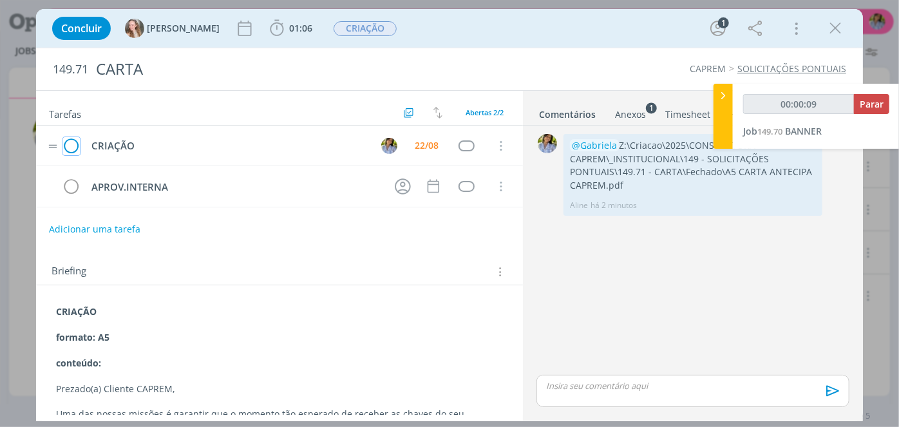
click at [68, 143] on icon "dialog" at bounding box center [71, 146] width 18 height 19
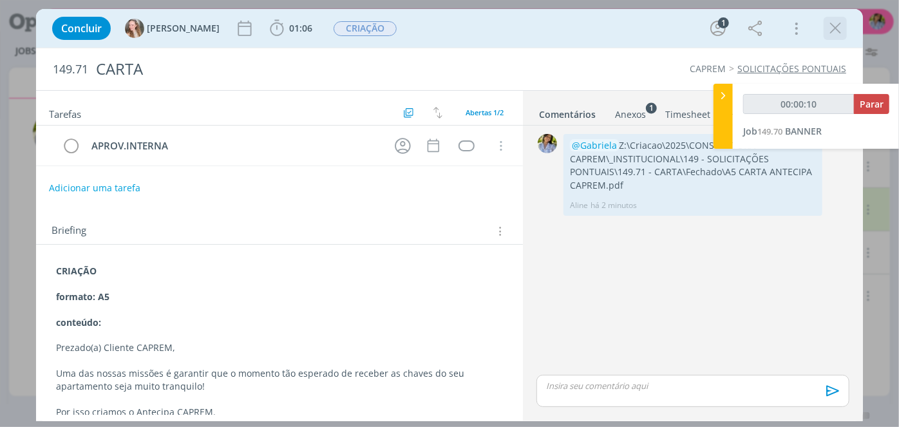
click at [828, 33] on icon "dialog" at bounding box center [835, 28] width 19 height 19
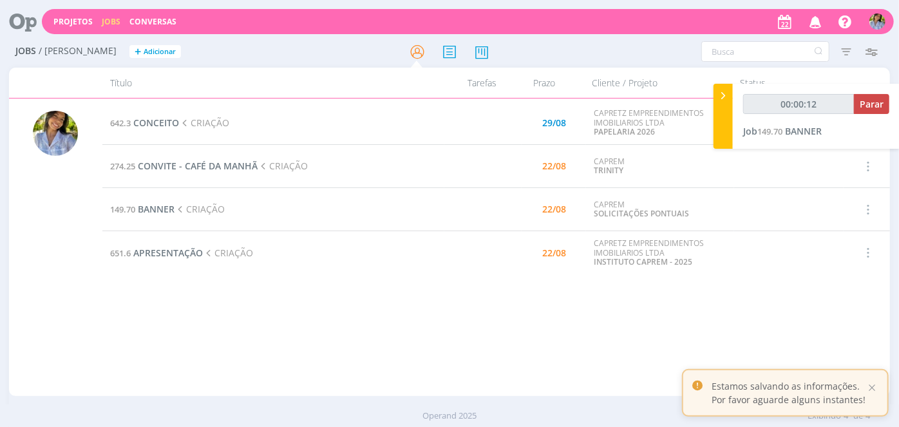
click at [265, 333] on div "642.3 CONCEITO CRIAÇÃO 29/08 CAPRETZ EMPREENDIMENTOS IMOBILIARIOS LTDA PAPELARI…" at bounding box center [496, 247] width 788 height 292
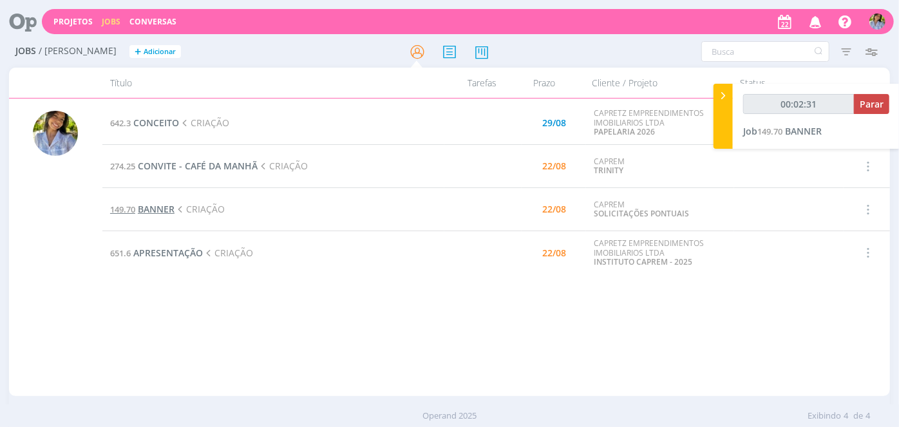
click at [160, 209] on span "BANNER" at bounding box center [156, 209] width 37 height 12
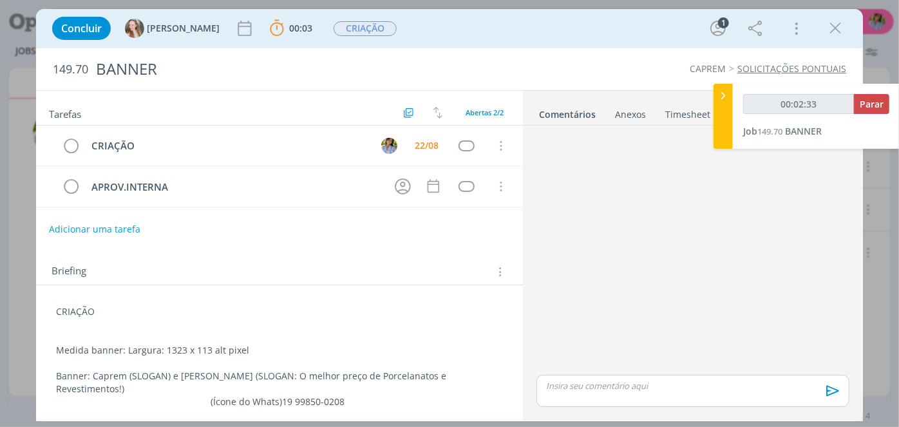
scroll to position [38, 0]
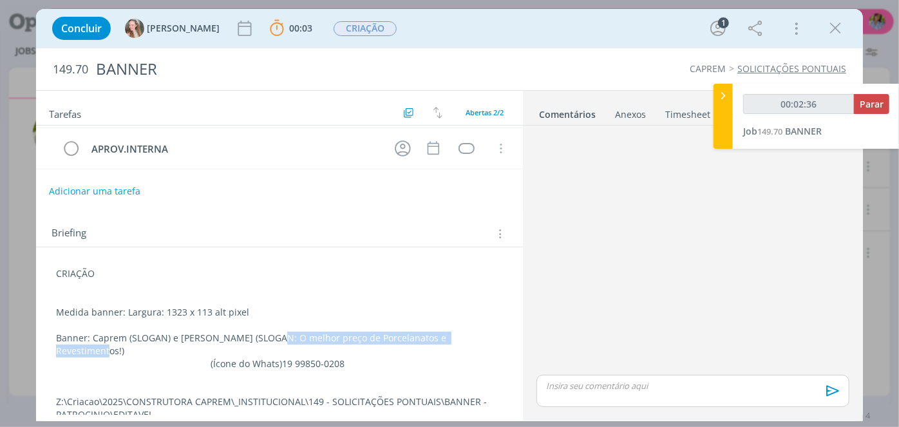
drag, startPoint x: 285, startPoint y: 330, endPoint x: 475, endPoint y: 331, distance: 190.6
click at [475, 332] on p "Banner: Caprem (SLOGAN) e [PERSON_NAME] (SLOGAN: O melhor preço de Porcelanatos…" at bounding box center [279, 345] width 447 height 26
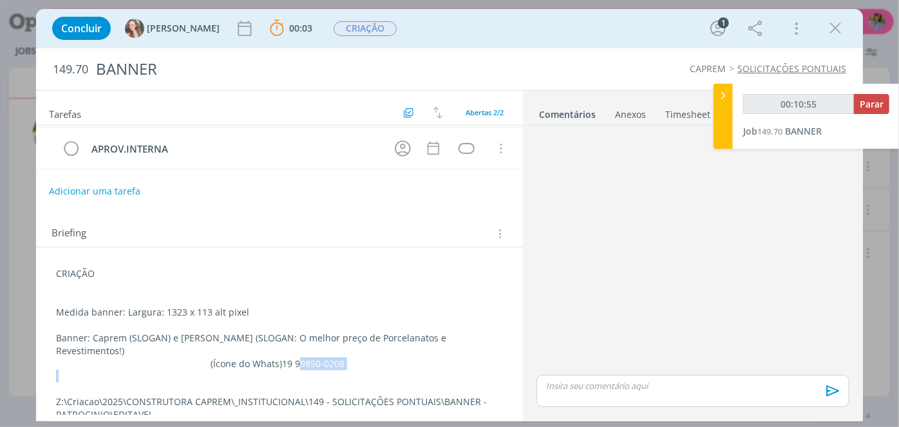
drag, startPoint x: 276, startPoint y: 350, endPoint x: 337, endPoint y: 354, distance: 62.0
click at [337, 354] on div "CRIAÇÃO Medida banner: Largura: 1323 x 113 alt pixel Banner: Caprem (SLOGAN) e …" at bounding box center [279, 344] width 466 height 163
click at [367, 370] on p "dialog" at bounding box center [280, 376] width 446 height 13
click at [285, 357] on p "(Ícone do Whats) 19 99850-0208" at bounding box center [279, 363] width 447 height 13
click at [284, 357] on p "(Ícone do Whats) 19 99850-0208" at bounding box center [279, 363] width 447 height 13
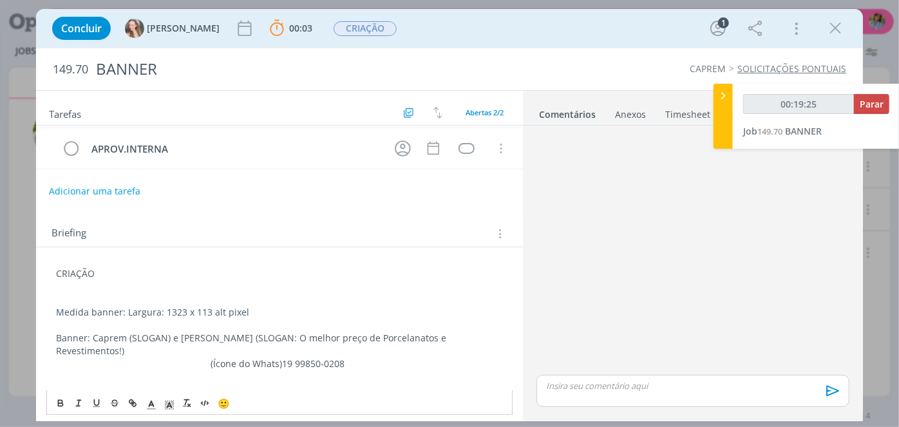
drag, startPoint x: 274, startPoint y: 348, endPoint x: 346, endPoint y: 350, distance: 72.2
click at [346, 357] on p "(Ícone do Whats) 19 99850-0208" at bounding box center [279, 363] width 447 height 13
type input "00:32:56"
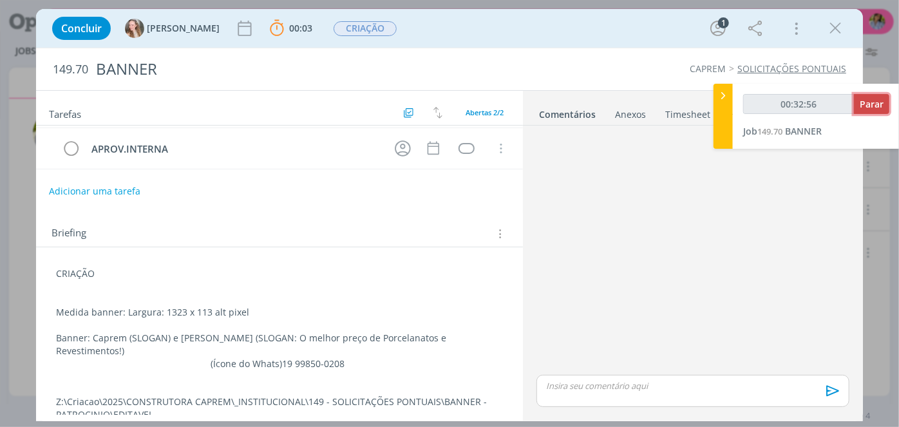
click at [871, 108] on span "Parar" at bounding box center [872, 104] width 24 height 12
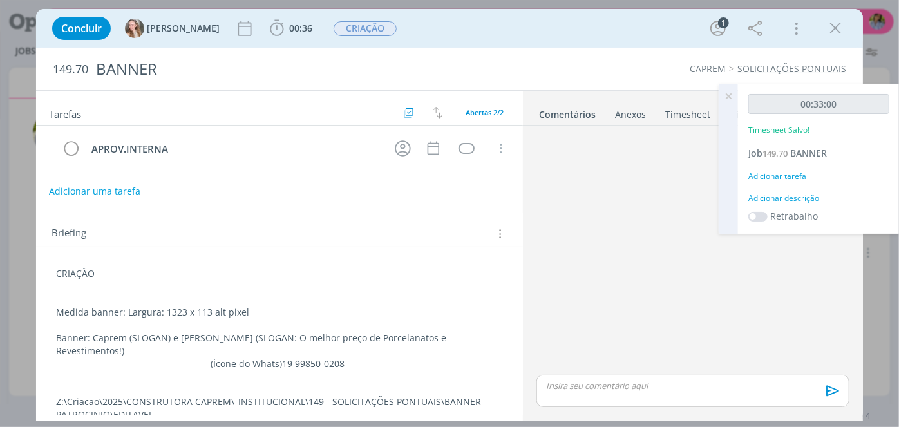
click at [562, 385] on p "dialog" at bounding box center [693, 386] width 292 height 12
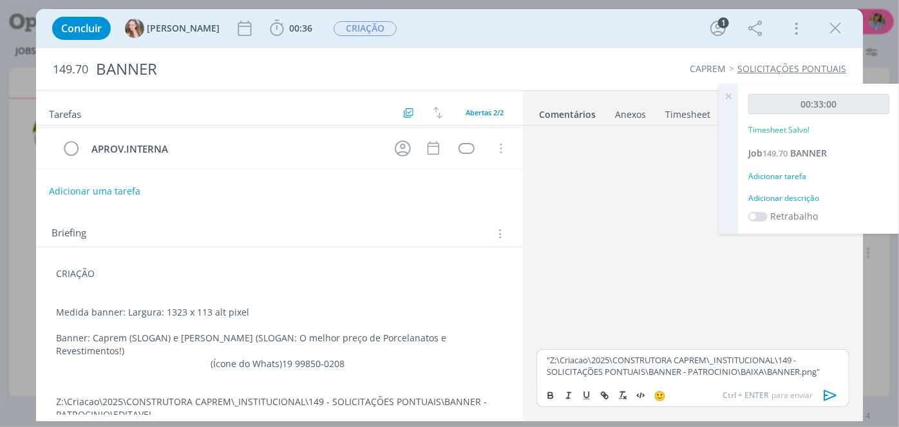
click at [547, 357] on p ""Z:\Criacao\2025\CONSTRUTORA CAPREM\_INSTITUCIONAL\149 - SOLICITAÇÕES PONTUAIS\…" at bounding box center [693, 366] width 292 height 24
click at [551, 357] on p ""Z:\Criacao\2025\CONSTRUTORA CAPREM\_INSTITUCIONAL\149 - SOLICITAÇÕES PONTUAIS\…" at bounding box center [693, 366] width 292 height 24
click at [797, 376] on p "Z:\Criacao\2025\CONSTRUTORA CAPREM\_INSTITUCIONAL\149 - SOLICITAÇÕES PONTUAIS\B…" at bounding box center [693, 366] width 292 height 24
click at [544, 356] on div "Z:\Criacao\2025\CONSTRUTORA CAPREM\_INSTITUCIONAL\149 - SOLICITAÇÕES PONTUAIS\B…" at bounding box center [692, 365] width 313 height 33
click at [594, 383] on span "[PERSON_NAME]" at bounding box center [616, 379] width 80 height 14
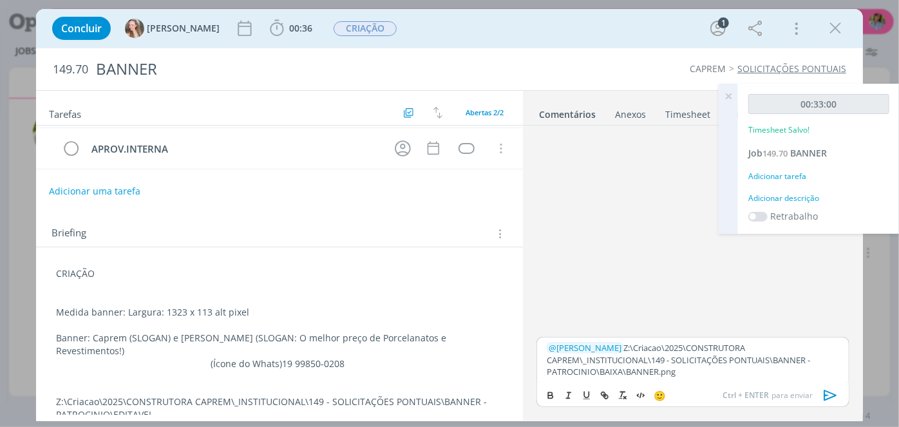
click at [830, 395] on icon "dialog" at bounding box center [830, 395] width 19 height 19
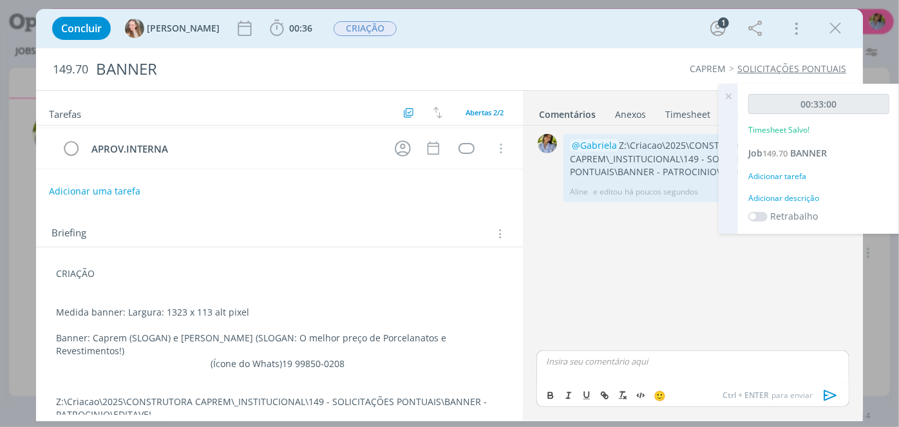
click at [728, 95] on icon at bounding box center [728, 96] width 23 height 25
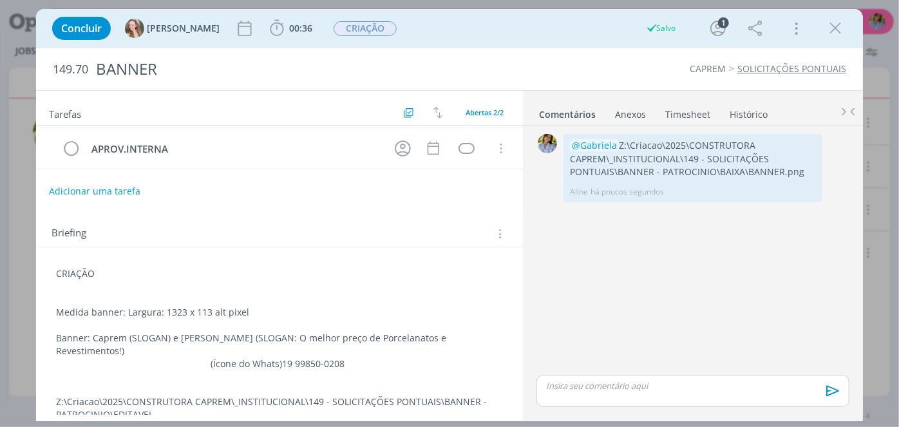
scroll to position [0, 0]
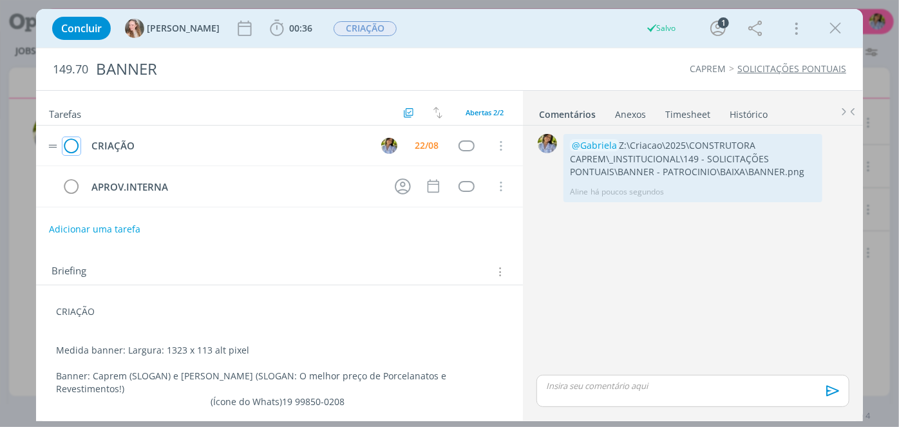
click at [70, 144] on icon "dialog" at bounding box center [71, 146] width 18 height 19
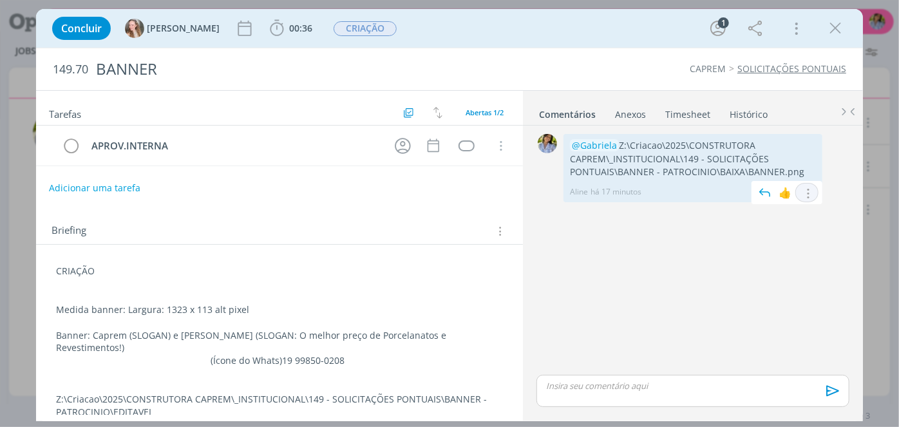
click at [810, 191] on icon "dialog" at bounding box center [807, 193] width 14 height 12
drag, startPoint x: 644, startPoint y: 153, endPoint x: 827, endPoint y: 170, distance: 183.7
click at [827, 170] on div "0 @[PERSON_NAME]:\Criacao\2025\CONSTRUTORA CAPREM\_INSTITUCIONAL\149 - SOLICITA…" at bounding box center [692, 168] width 323 height 75
click at [814, 190] on icon "dialog" at bounding box center [807, 193] width 14 height 12
click at [776, 210] on link "Editar" at bounding box center [763, 212] width 102 height 21
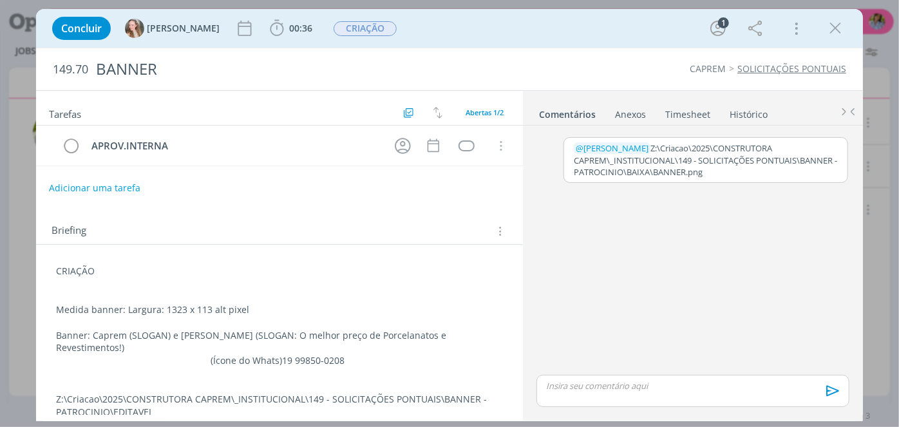
drag, startPoint x: 622, startPoint y: 146, endPoint x: 734, endPoint y: 182, distance: 117.5
click at [734, 182] on div "﻿ @ Gabriela ﻿ Z:\Criacao\2025\CONSTRUTORA CAPREM\_INSTITUCIONAL\149 - SOLICITA…" at bounding box center [692, 252] width 323 height 242
click at [622, 144] on p "﻿ @ [PERSON_NAME] ﻿ "Z:\Criacao\2025\CONSTRUTORA CAPREM\_INSTITUCIONAL\149 - SO…" at bounding box center [706, 159] width 264 height 35
click at [826, 203] on button "Salvar" at bounding box center [827, 202] width 29 height 15
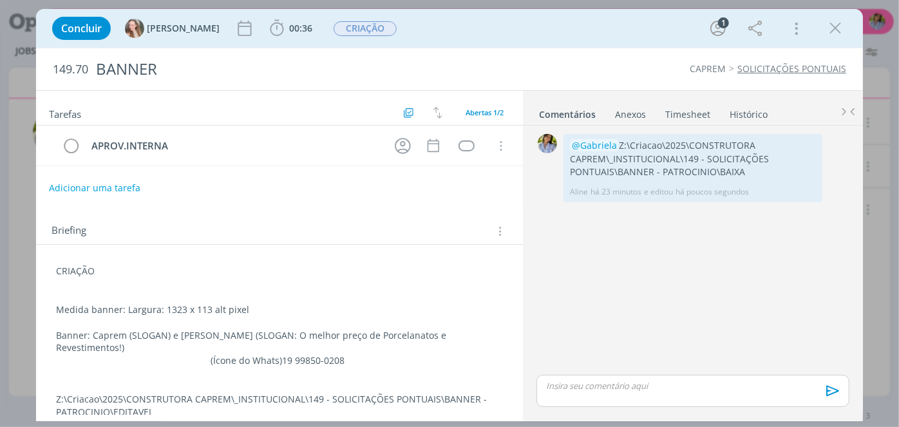
click at [521, 236] on div "Briefing Briefings Predefinidos Versões do Briefing Ver Briefing do Projeto" at bounding box center [279, 227] width 487 height 35
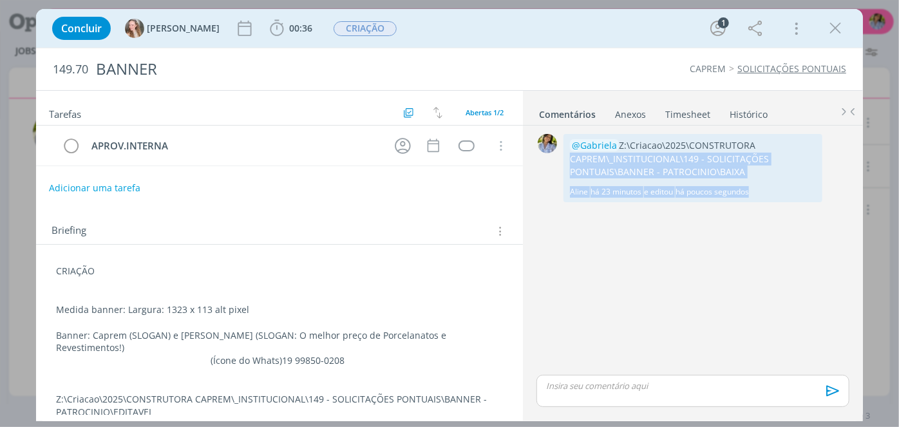
drag, startPoint x: 897, startPoint y: 188, endPoint x: 898, endPoint y: 127, distance: 61.2
click at [898, 127] on div "Concluir [PERSON_NAME] 00:36 Iniciar Apontar Data * [DATE] Horas * 00:00 Tarefa…" at bounding box center [449, 213] width 899 height 427
click at [400, 167] on div "APROV.INTERNA Cancelar" at bounding box center [279, 151] width 487 height 51
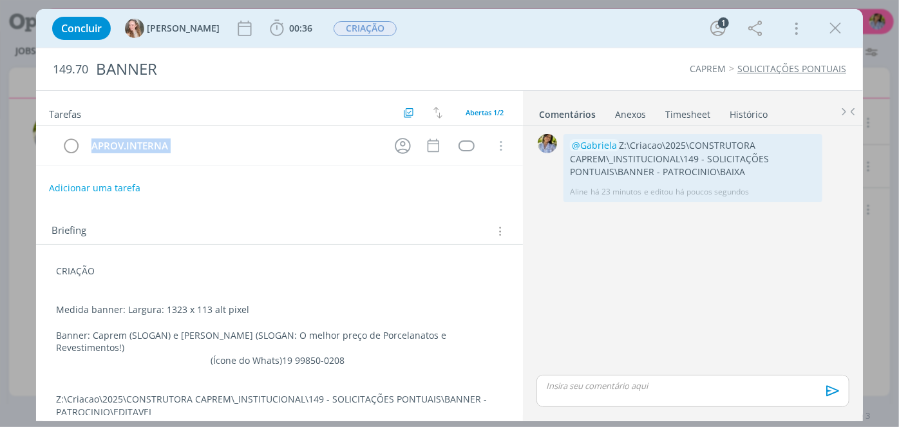
drag, startPoint x: 518, startPoint y: 159, endPoint x: 522, endPoint y: 120, distance: 39.4
click at [526, 126] on div "Tarefas Usar Job de template Ordenar por: Prazo crescente Prazo decrescente Ord…" at bounding box center [449, 255] width 827 height 331
click at [834, 31] on icon "dialog" at bounding box center [835, 28] width 19 height 19
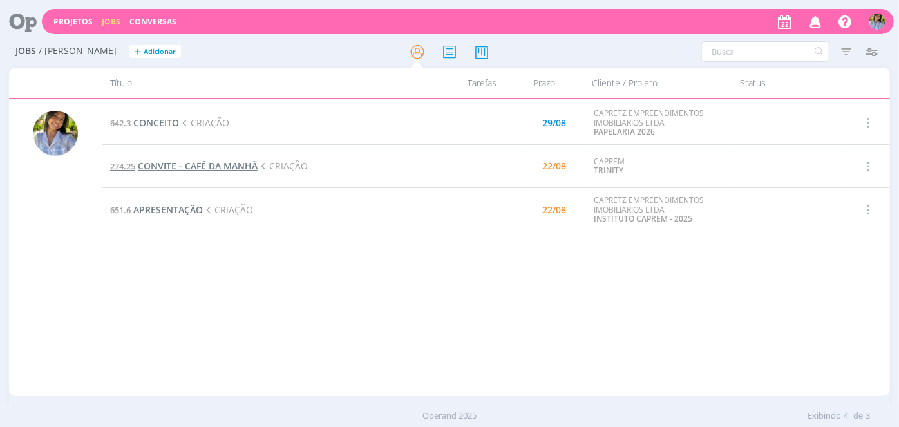
click at [187, 165] on span "CONVITE - CAFÉ DA MANHÃ" at bounding box center [198, 166] width 120 height 12
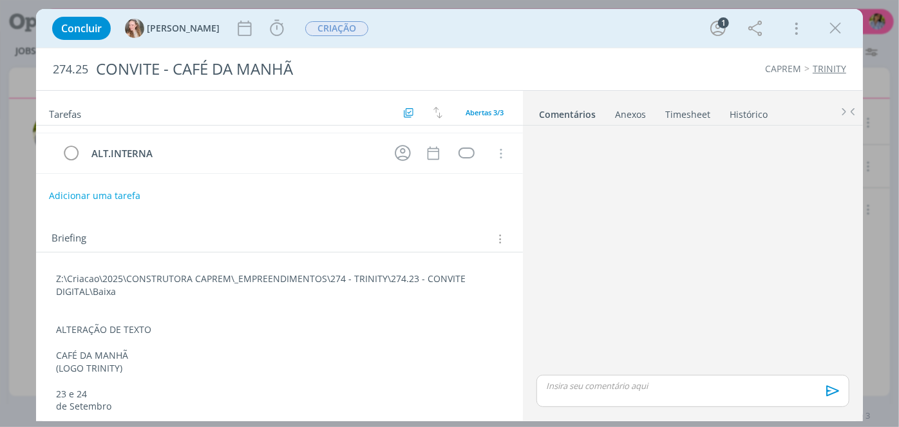
scroll to position [136, 0]
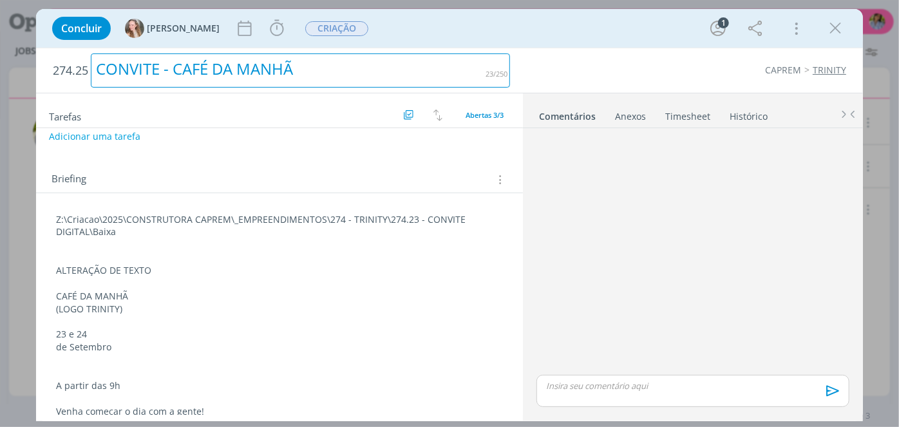
click at [207, 64] on div "CONVITE - CAFÉ DA MANHÃ" at bounding box center [301, 70] width 420 height 34
click at [207, 65] on div "CONVITE - CAFÉ DA MANHÃ" at bounding box center [301, 70] width 420 height 34
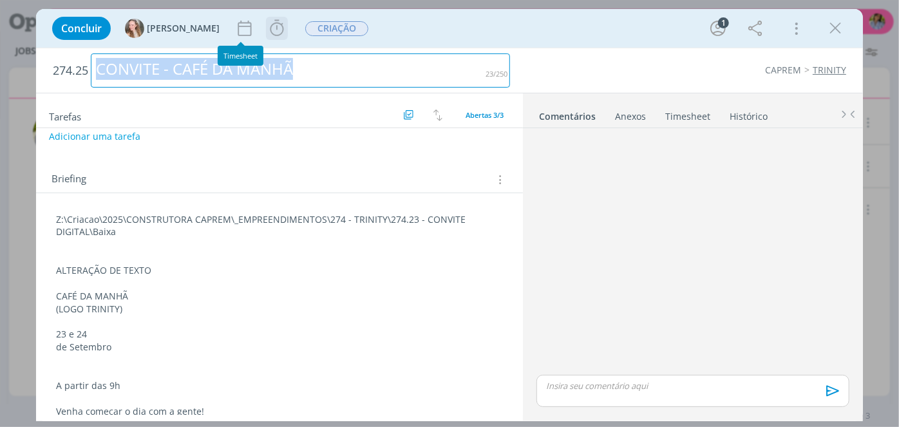
drag, startPoint x: 243, startPoint y: 33, endPoint x: 249, endPoint y: 35, distance: 6.7
click at [267, 33] on icon "dialog" at bounding box center [276, 28] width 19 height 19
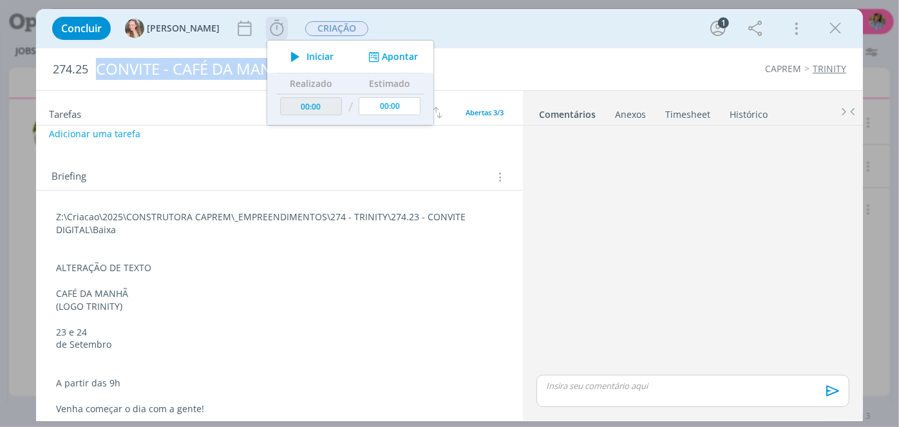
click at [307, 57] on span "Iniciar" at bounding box center [320, 56] width 27 height 9
click at [262, 264] on p "ALTERAÇÃO DE TEXTO" at bounding box center [279, 267] width 447 height 13
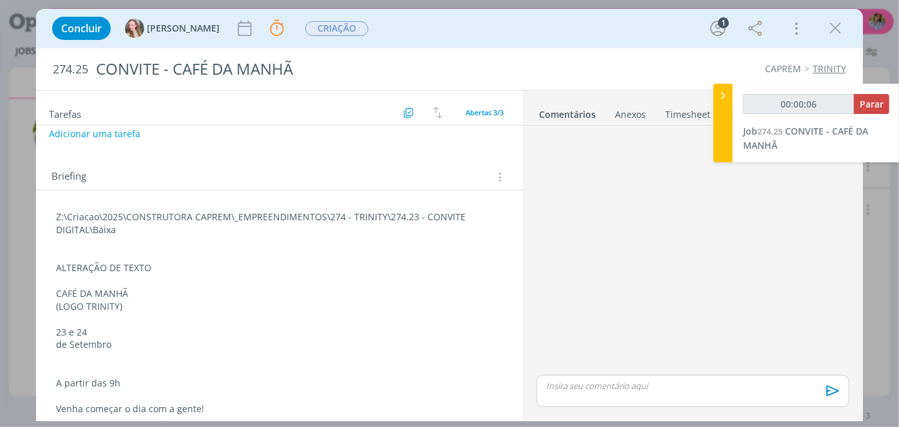
click at [127, 261] on p "ALTERAÇÃO DE TEXTO" at bounding box center [279, 267] width 447 height 13
drag, startPoint x: 55, startPoint y: 289, endPoint x: 170, endPoint y: 288, distance: 115.3
click at [170, 288] on div "Z:\Criacao\2025\CONSTRUTORA CAPREM\_EMPREENDIMENTOS\274 - TRINITY\274.23 - CONV…" at bounding box center [279, 364] width 466 height 316
drag, startPoint x: 55, startPoint y: 379, endPoint x: 119, endPoint y: 378, distance: 63.8
click at [119, 378] on div "Z:\Criacao\2025\CONSTRUTORA CAPREM\_EMPREENDIMENTOS\274 - TRINITY\274.23 - CONV…" at bounding box center [279, 364] width 466 height 316
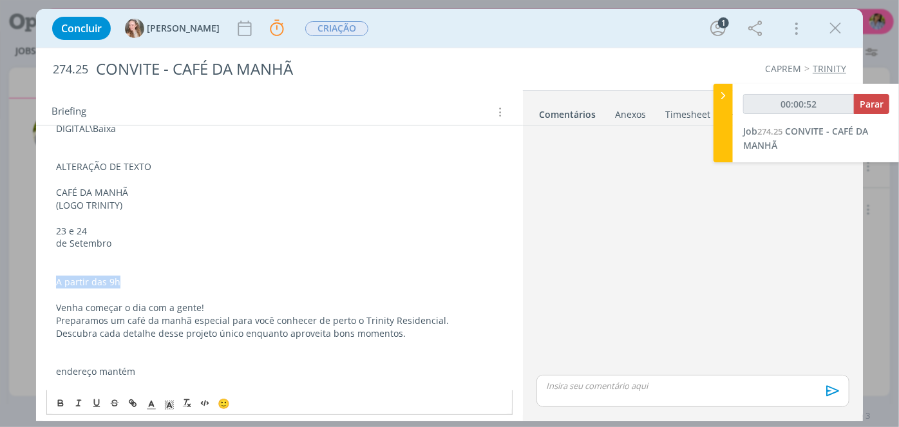
scroll to position [245, 0]
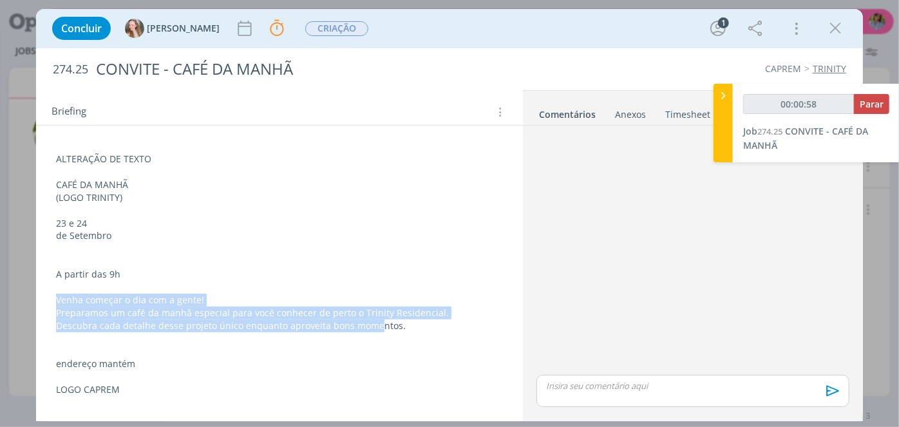
drag, startPoint x: 57, startPoint y: 290, endPoint x: 374, endPoint y: 328, distance: 319.1
click at [374, 328] on div "Z:\Criacao\2025\CONSTRUTORA CAPREM\_EMPREENDIMENTOS\274 - TRINITY\274.23 - CONV…" at bounding box center [279, 255] width 466 height 316
click at [390, 358] on p "endereço mantém" at bounding box center [280, 364] width 446 height 13
drag, startPoint x: 55, startPoint y: 296, endPoint x: 424, endPoint y: 330, distance: 371.3
click at [424, 330] on div "Z:\Criacao\2025\CONSTRUTORA CAPREM\_EMPREENDIMENTOS\274 - TRINITY\274.23 - CONV…" at bounding box center [279, 255] width 466 height 317
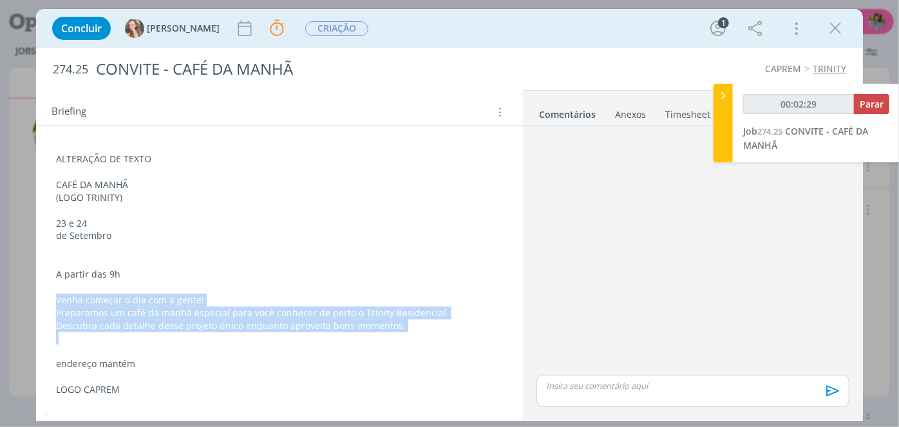
click at [158, 219] on p "23 e 24" at bounding box center [279, 223] width 447 height 13
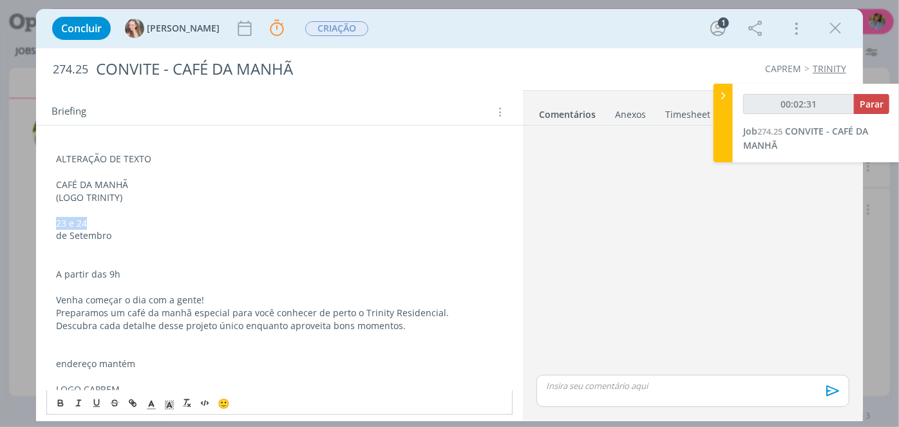
drag, startPoint x: 58, startPoint y: 218, endPoint x: 95, endPoint y: 223, distance: 37.7
click at [95, 223] on p "23 e 24" at bounding box center [279, 223] width 447 height 13
drag, startPoint x: 52, startPoint y: 234, endPoint x: 124, endPoint y: 236, distance: 72.2
click at [124, 236] on div "Z:\Criacao\2025\CONSTRUTORA CAPREM\_EMPREENDIMENTOS\274 - TRINITY\274.23 - CONV…" at bounding box center [279, 255] width 466 height 316
drag, startPoint x: 518, startPoint y: 381, endPoint x: 517, endPoint y: 395, distance: 13.6
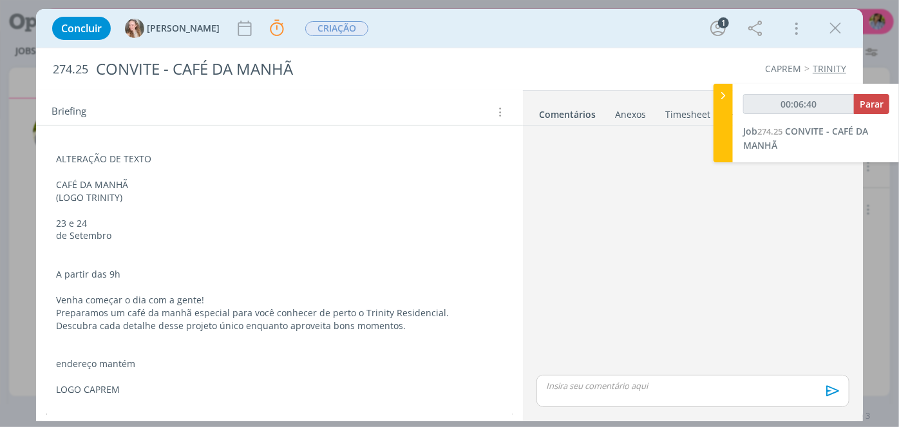
click at [517, 395] on div "Z:\Criacao\2025\CONSTRUTORA CAPREM\_EMPREENDIMENTOS\274 - TRINITY\274.23 - CONV…" at bounding box center [279, 262] width 487 height 361
type input "00:08:00"
click at [877, 102] on span "Parar" at bounding box center [872, 104] width 24 height 12
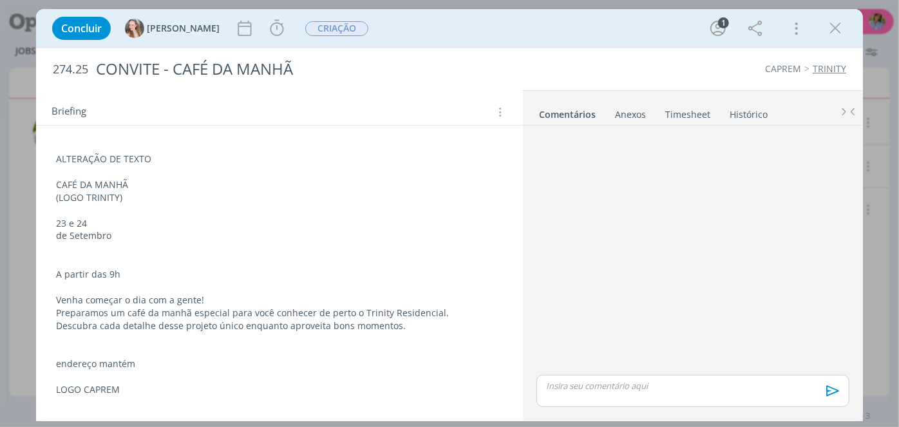
click at [666, 384] on p "dialog" at bounding box center [693, 386] width 292 height 12
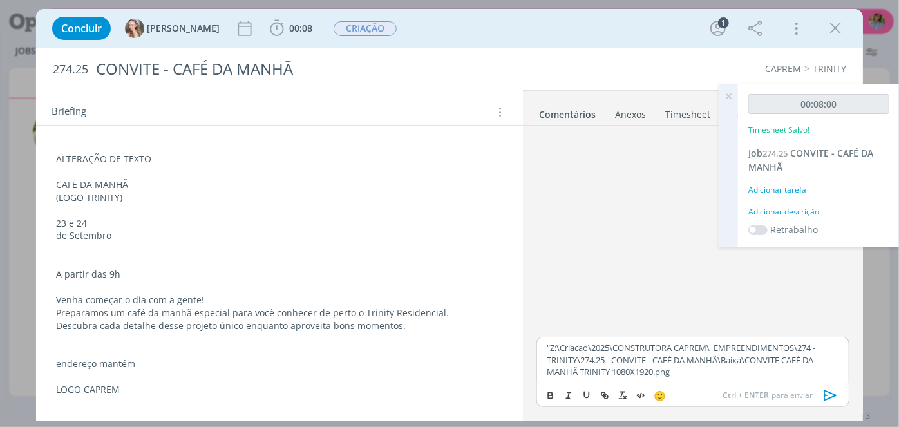
click at [551, 346] on p ""Z:\Criacao\2025\CONSTRUTORA CAPREM\_EMPREENDIMENTOS\274 - TRINITY\274.25 - CON…" at bounding box center [693, 359] width 292 height 35
click at [593, 368] on body "Projetos Jobs Conversas Notificações [PERSON_NAME] envolveu você no Job 274.25 …" at bounding box center [449, 213] width 899 height 427
drag, startPoint x: 571, startPoint y: 348, endPoint x: 524, endPoint y: 351, distance: 47.1
click at [524, 351] on div "@GABZ:\Criacao\2025\CONSTRUTORA CAPREM\_EMPREENDIMENTOS\274 - TRINITY\274.25 - …" at bounding box center [693, 272] width 340 height 293
click at [602, 371] on span "[PERSON_NAME]" at bounding box center [616, 366] width 80 height 14
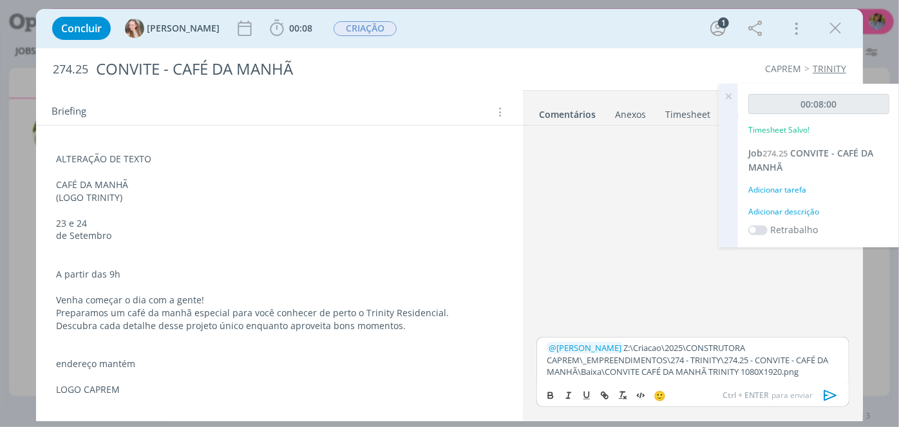
click at [831, 397] on icon "dialog" at bounding box center [830, 395] width 19 height 19
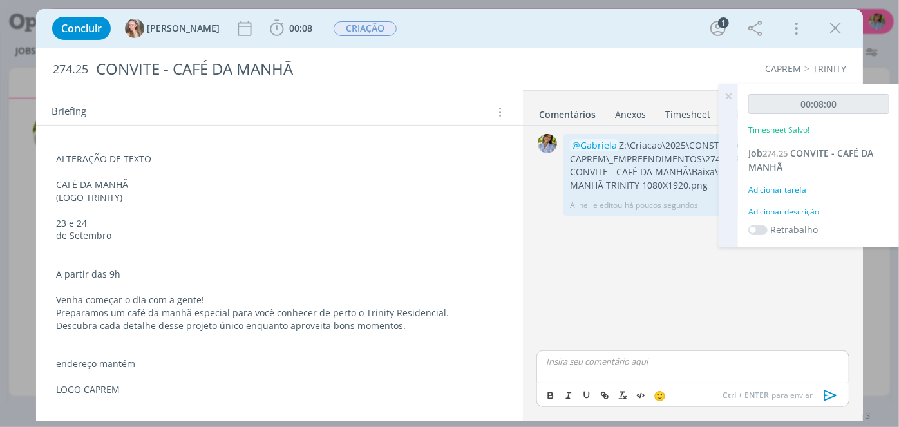
click at [728, 103] on icon at bounding box center [728, 96] width 23 height 25
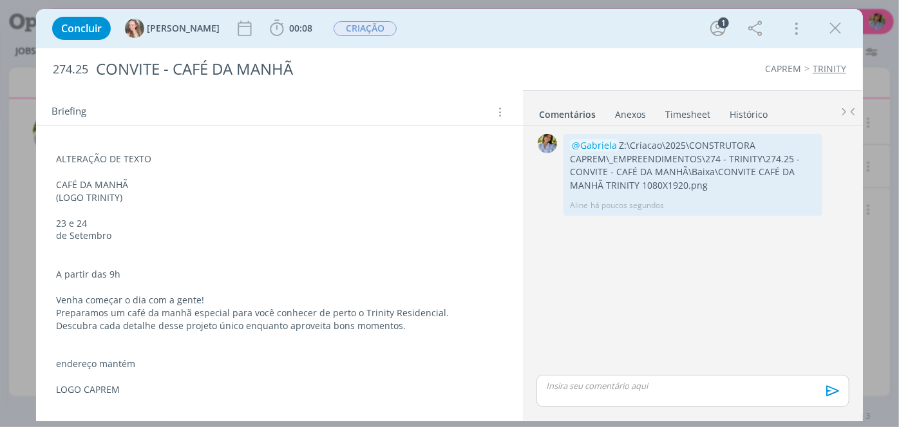
click at [523, 290] on div "0 @[PERSON_NAME]:\Criacao\2025\CONSTRUTORA CAPREM\_EMPREENDIMENTOS\274 - TRINIT…" at bounding box center [693, 272] width 340 height 293
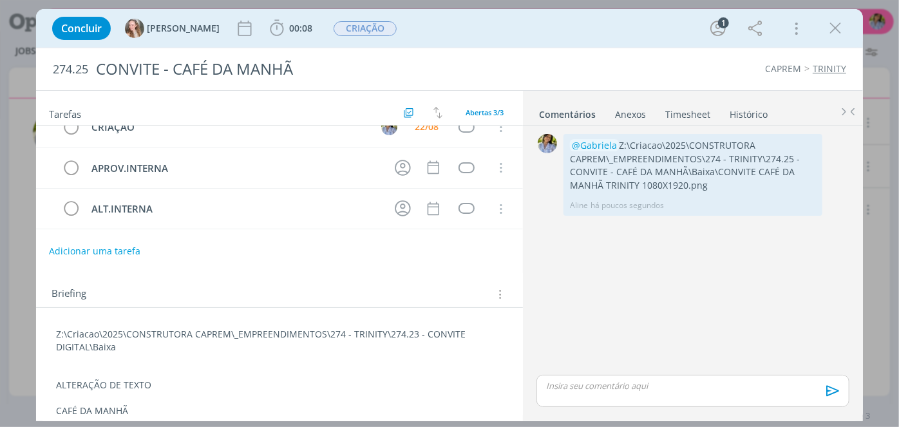
scroll to position [0, 0]
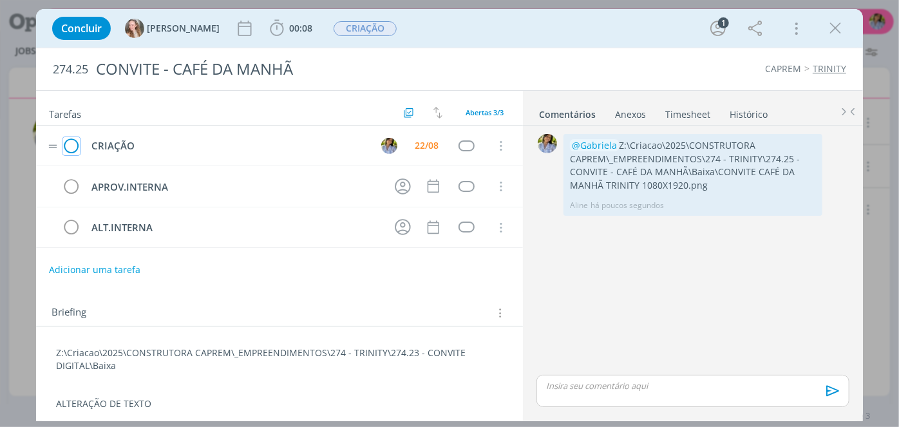
click at [72, 149] on icon "dialog" at bounding box center [71, 146] width 18 height 19
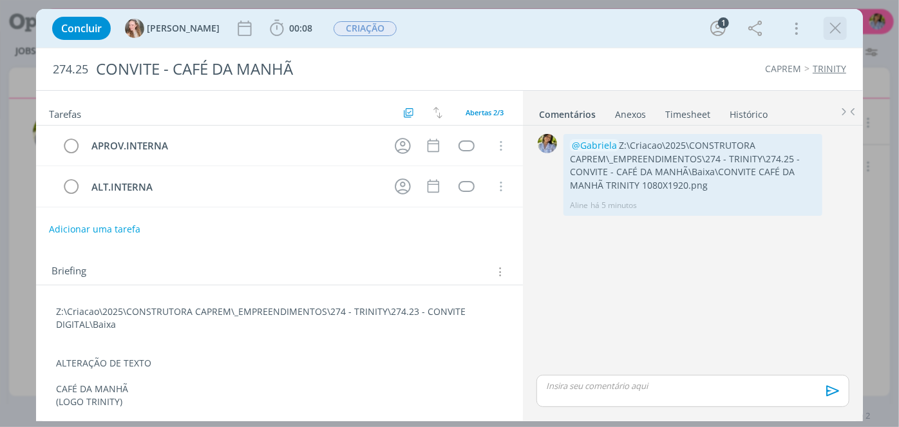
click at [834, 30] on icon "dialog" at bounding box center [835, 28] width 19 height 19
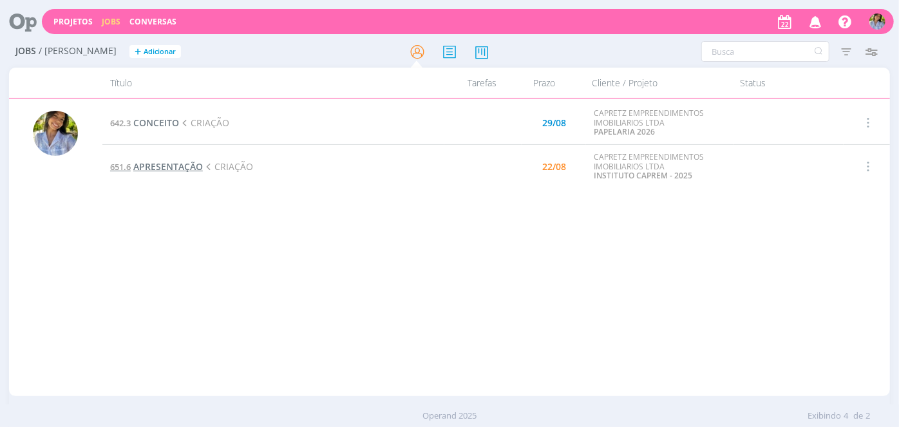
click at [160, 162] on span "APRESENTAÇÃO" at bounding box center [168, 166] width 70 height 12
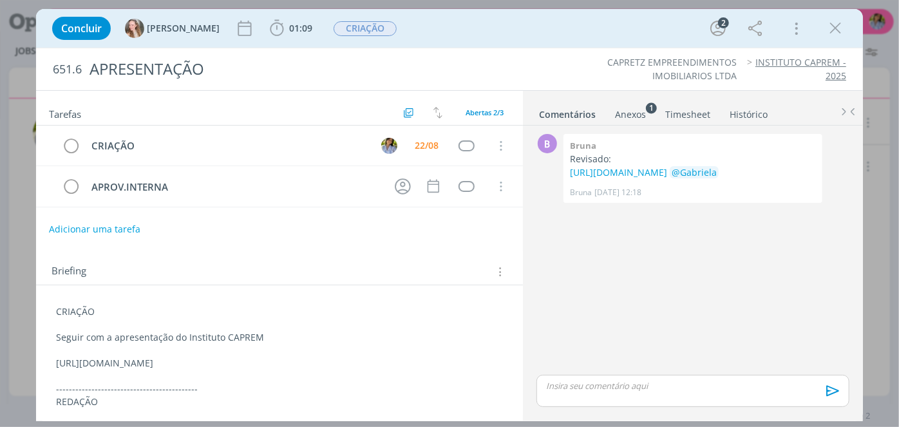
drag, startPoint x: 54, startPoint y: 360, endPoint x: 171, endPoint y: 371, distance: 117.7
click at [174, 371] on div "CRIAÇÃO Seguir com a apresentação do Instituto CAPREM [URL][DOMAIN_NAME] ------…" at bounding box center [279, 369] width 466 height 137
click at [289, 30] on span "01:09" at bounding box center [300, 28] width 23 height 12
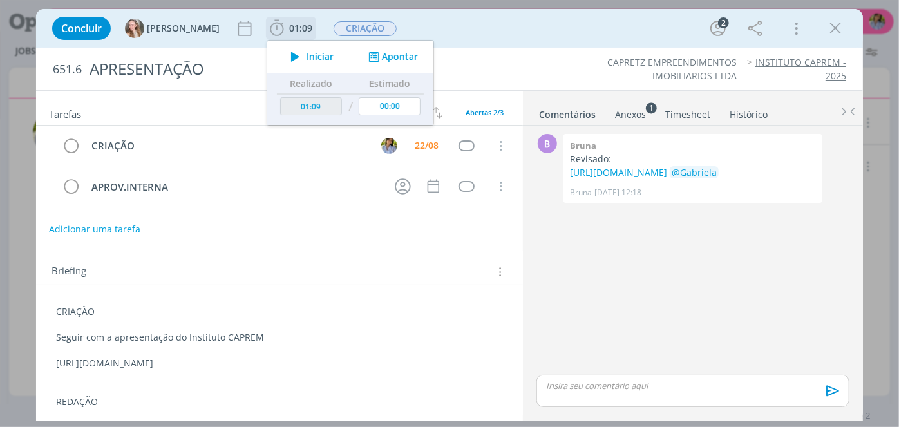
click at [307, 58] on span "Iniciar" at bounding box center [320, 56] width 27 height 9
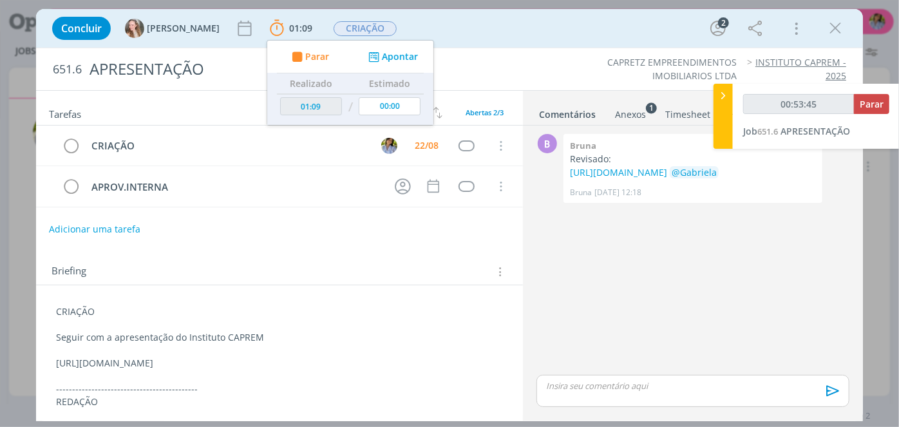
type input "00:54:45"
